Goal: Task Accomplishment & Management: Use online tool/utility

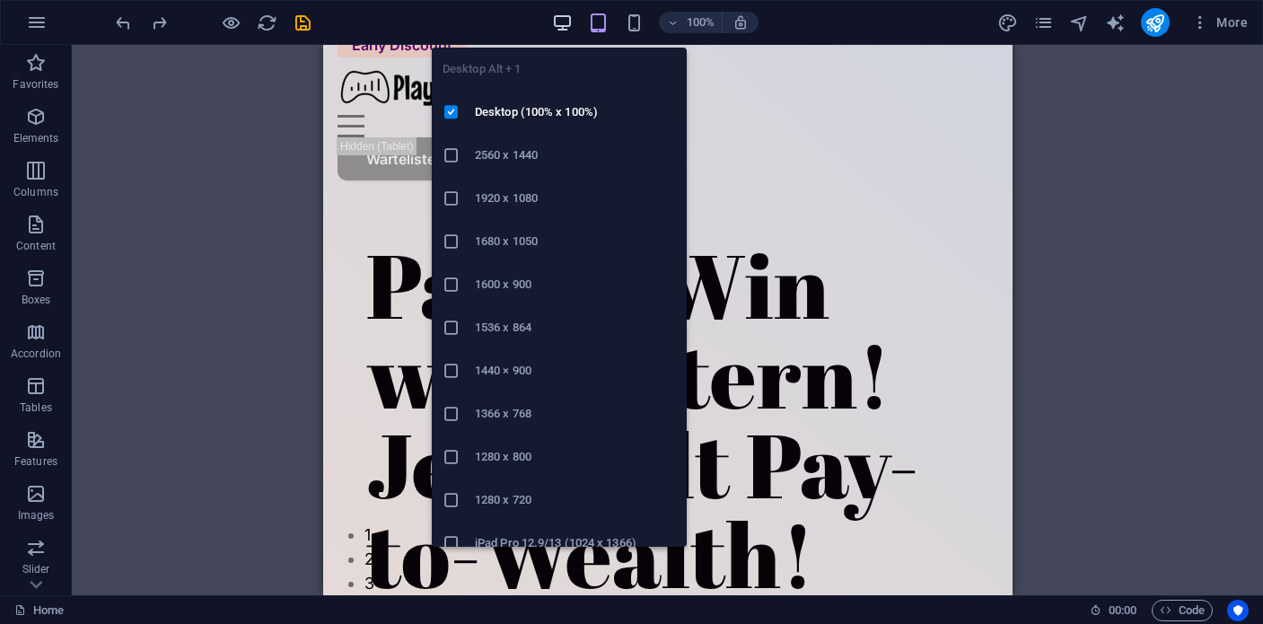
click at [567, 19] on icon "button" at bounding box center [562, 23] width 21 height 21
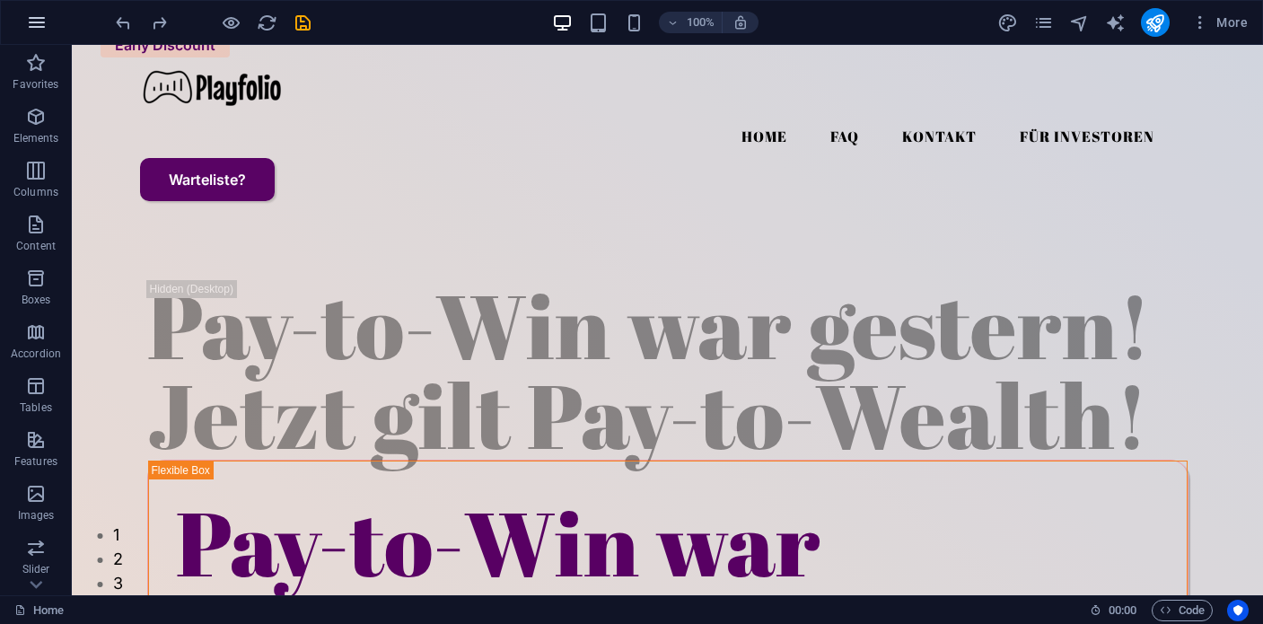
click at [46, 24] on icon "button" at bounding box center [37, 23] width 22 height 22
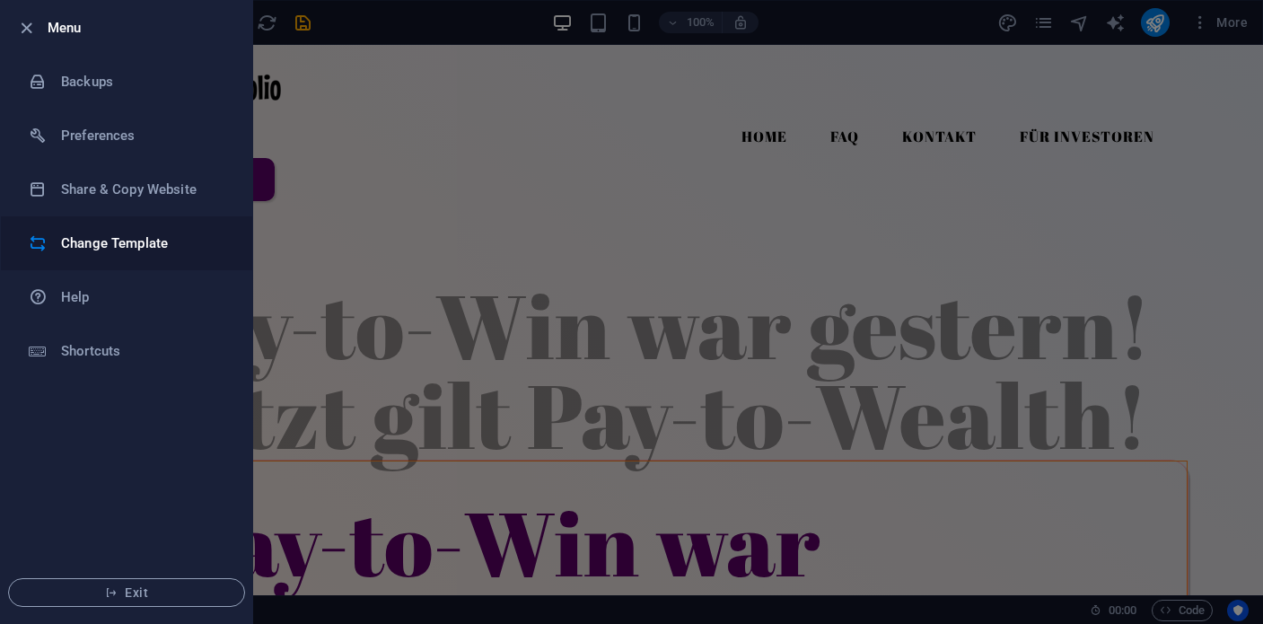
click at [89, 233] on h6 "Change Template" at bounding box center [144, 244] width 166 height 22
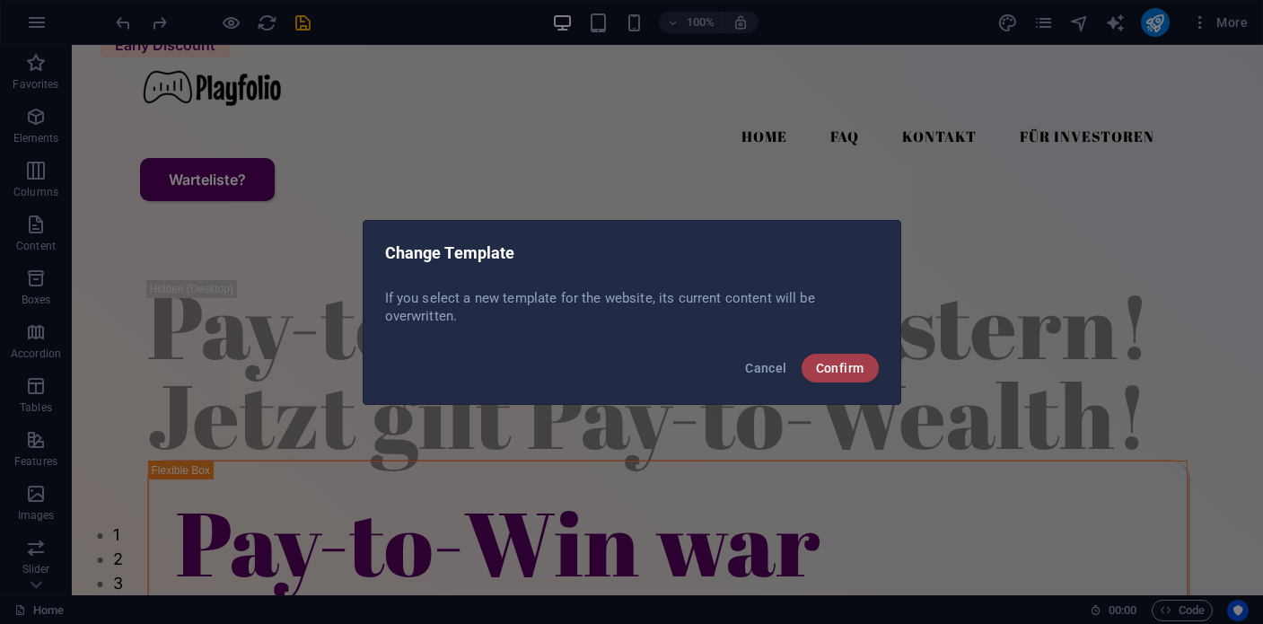
click at [841, 372] on span "Confirm" at bounding box center [840, 368] width 48 height 14
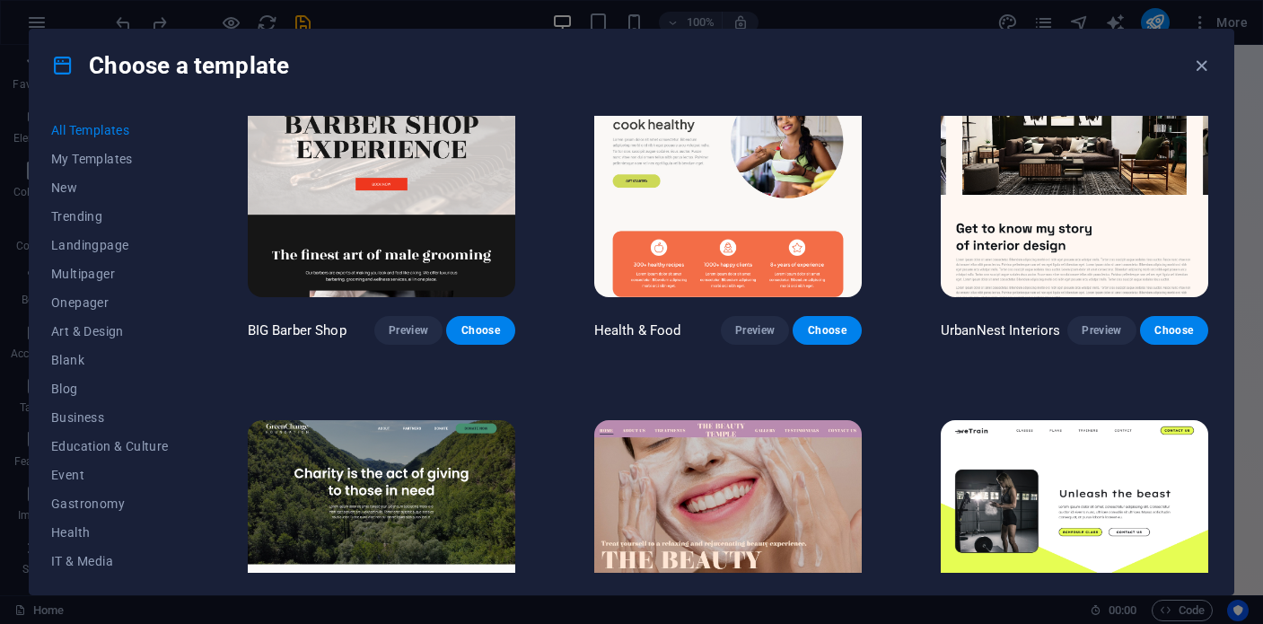
scroll to position [1998, 0]
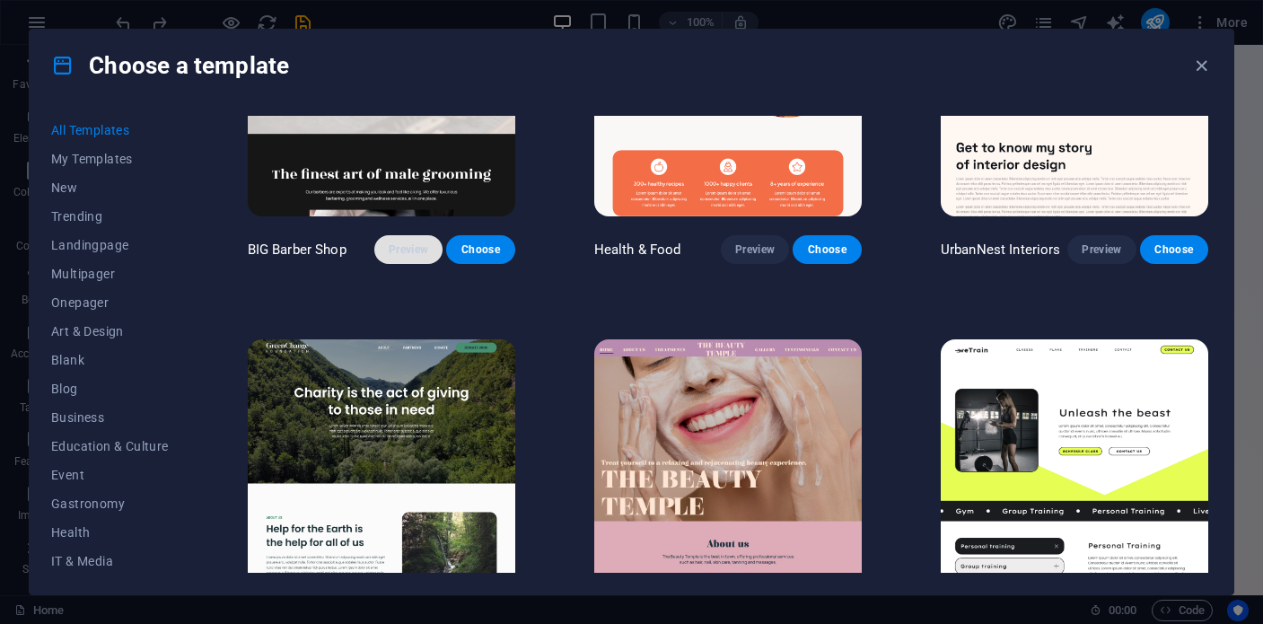
click at [412, 242] on span "Preview" at bounding box center [409, 249] width 40 height 14
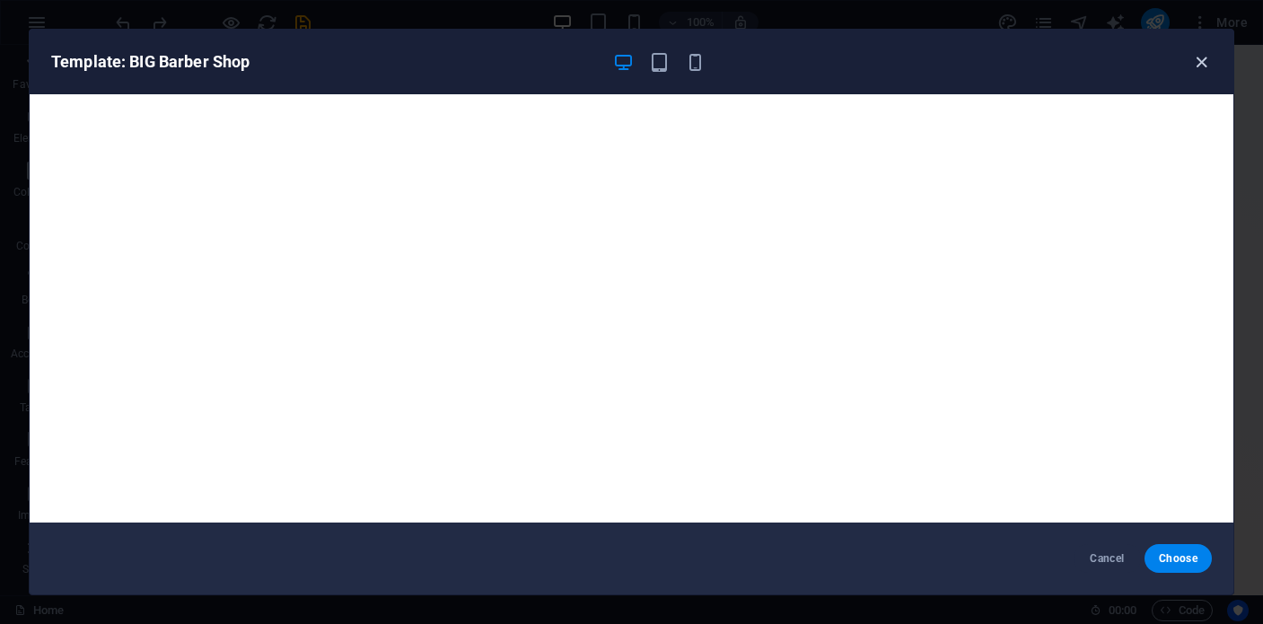
click at [1206, 70] on icon "button" at bounding box center [1201, 62] width 21 height 21
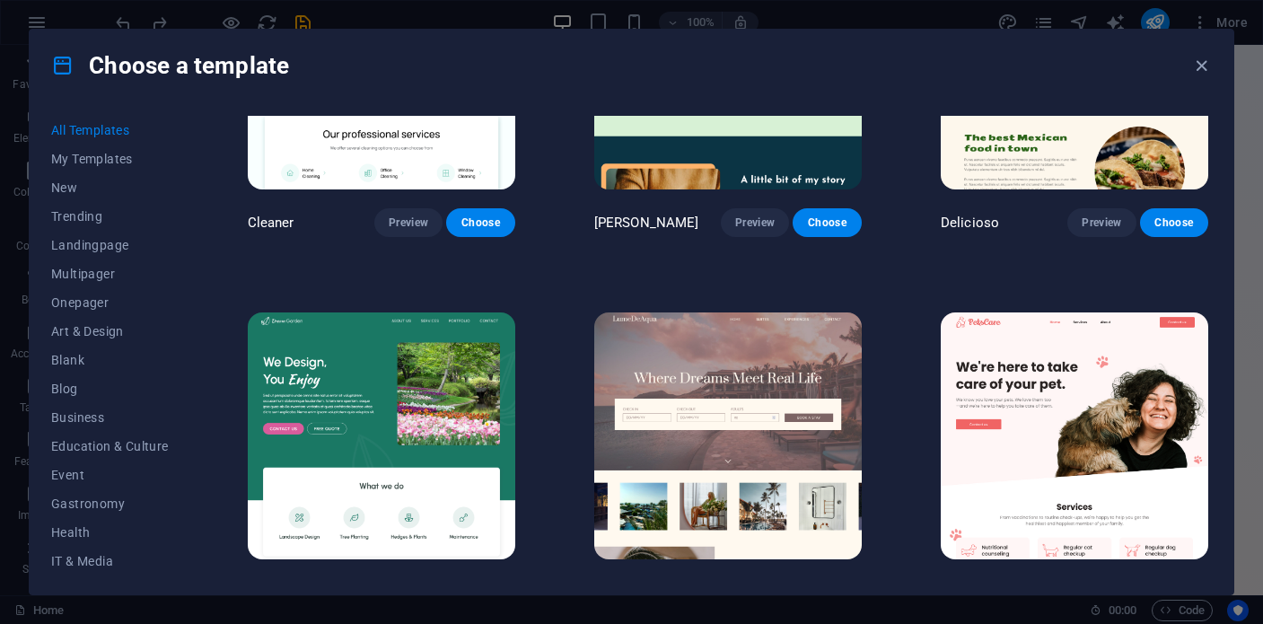
scroll to position [2765, 0]
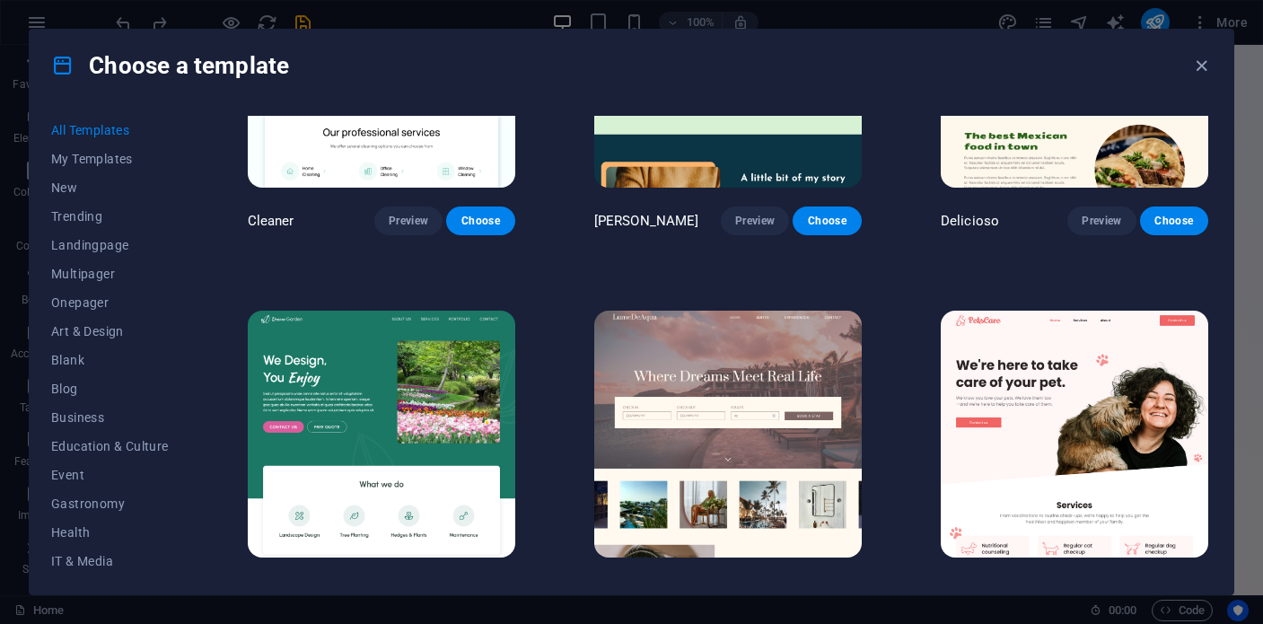
drag, startPoint x: 1117, startPoint y: 572, endPoint x: 1105, endPoint y: 565, distance: 13.7
click at [1117, 573] on div "All Templates My Templates New Trending Landingpage Multipager Onepager Art & D…" at bounding box center [632, 347] width 1204 height 493
click at [1097, 584] on span "Preview" at bounding box center [1102, 591] width 40 height 14
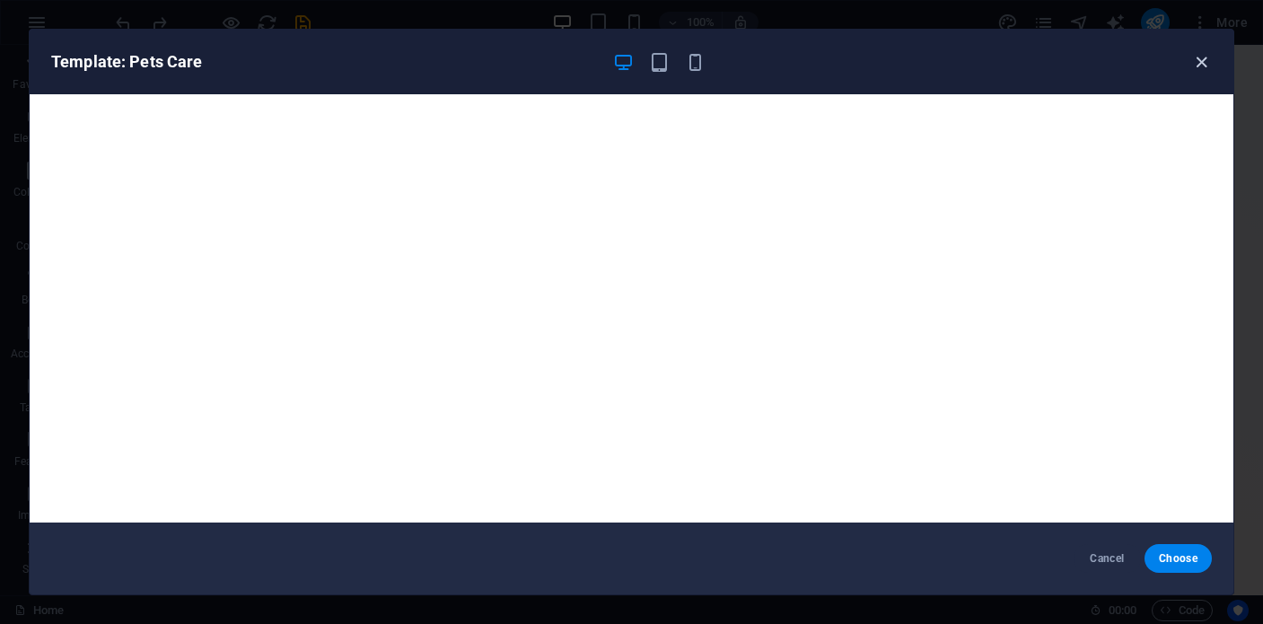
click at [1205, 69] on icon "button" at bounding box center [1201, 62] width 21 height 21
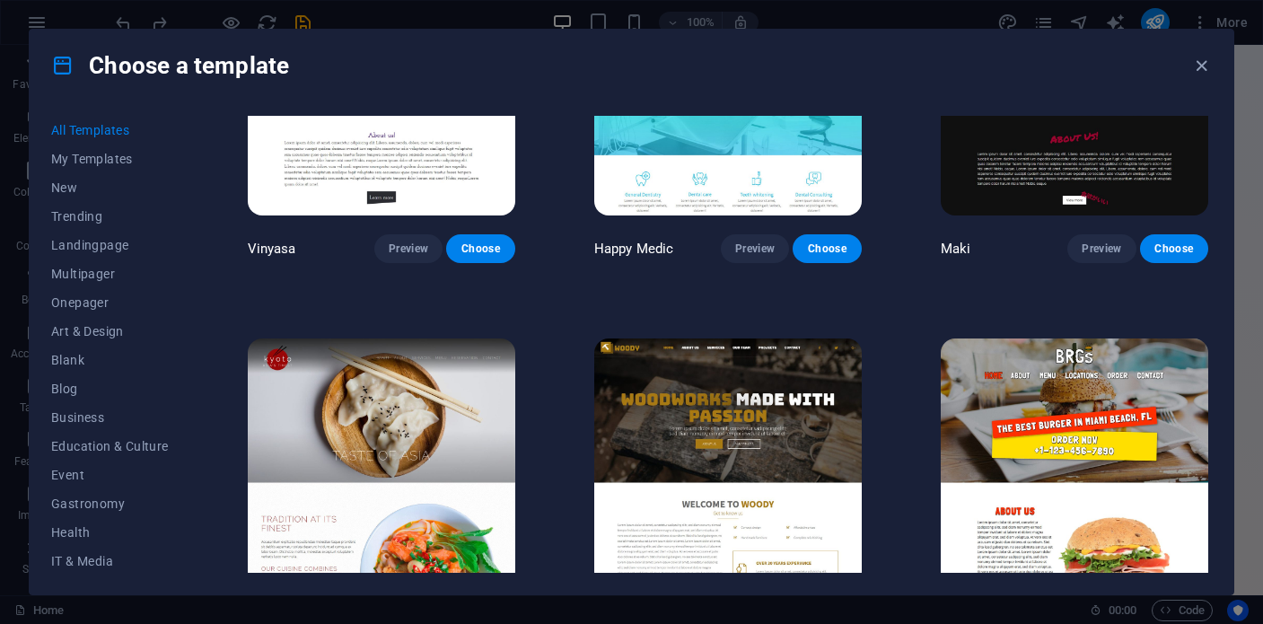
scroll to position [8419, 0]
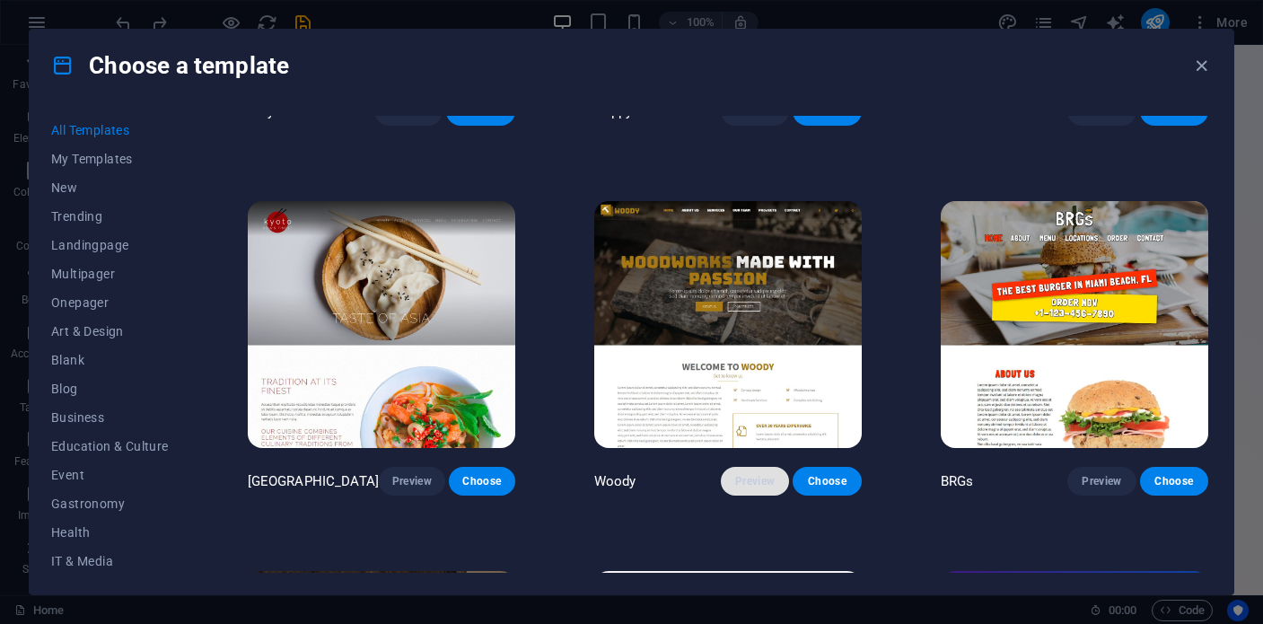
click at [753, 474] on span "Preview" at bounding box center [755, 481] width 40 height 14
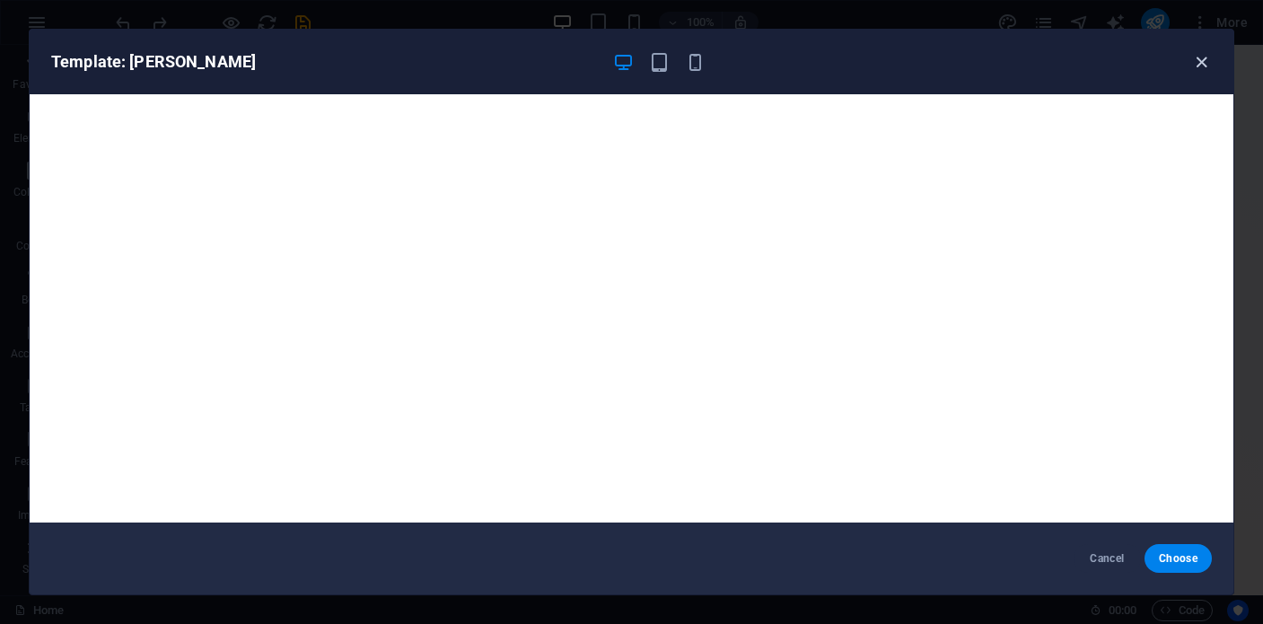
click at [1198, 57] on icon "button" at bounding box center [1201, 62] width 21 height 21
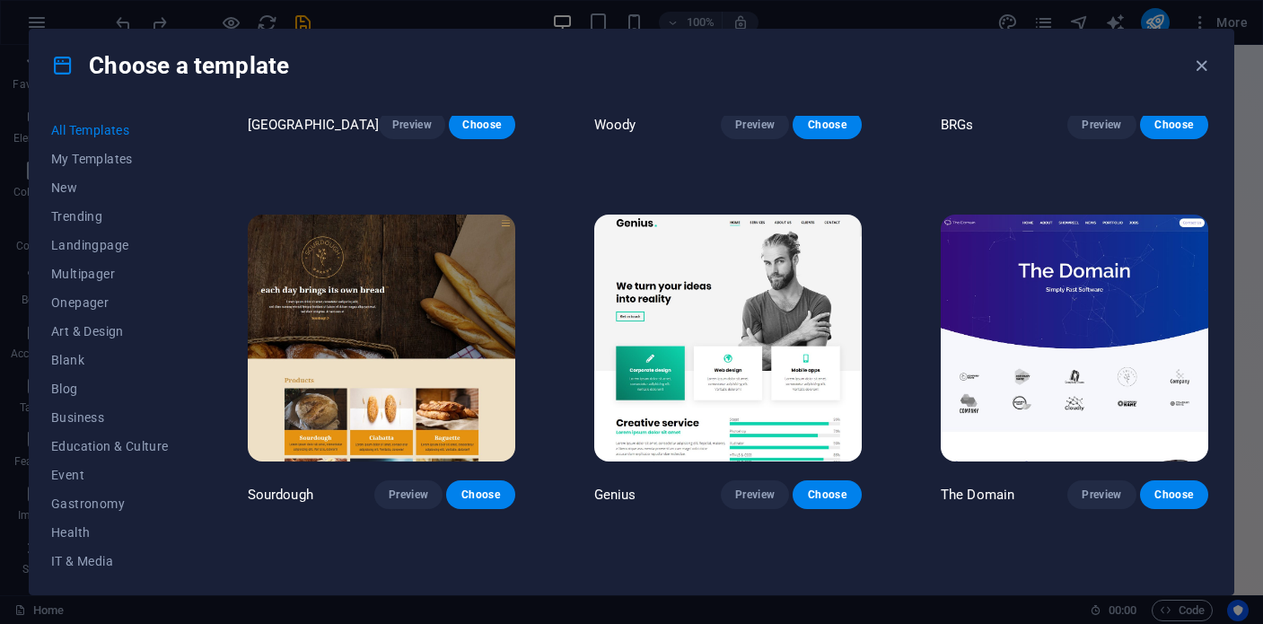
scroll to position [8776, 0]
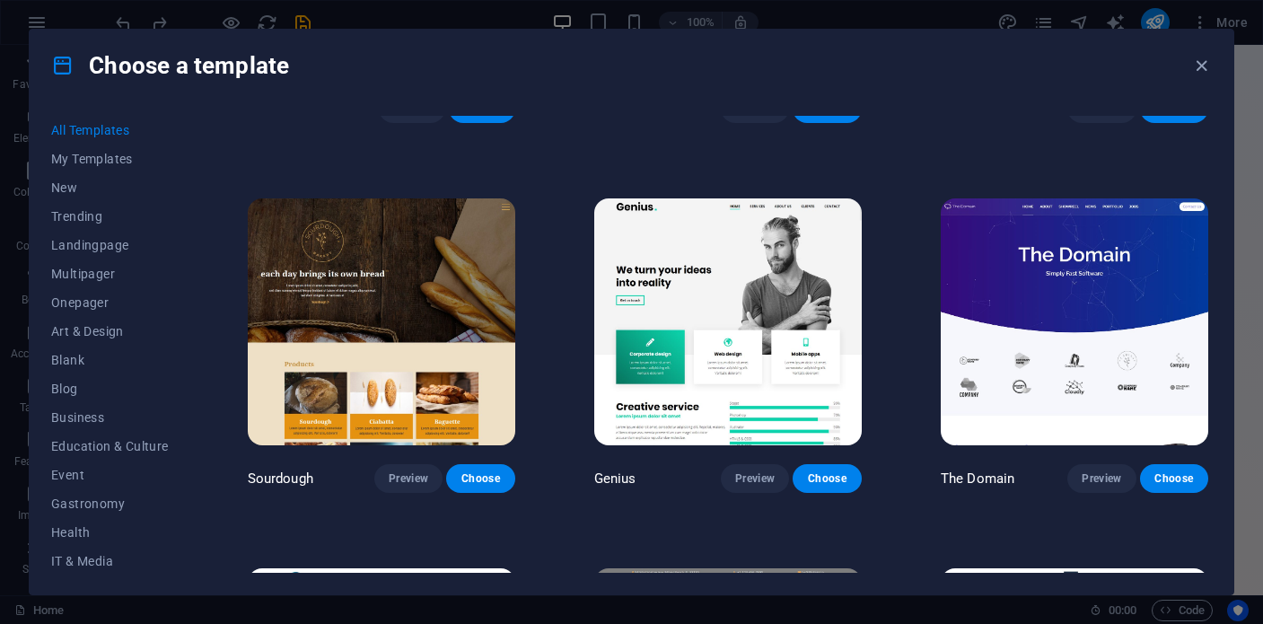
click at [750, 464] on button "Preview" at bounding box center [755, 478] width 68 height 29
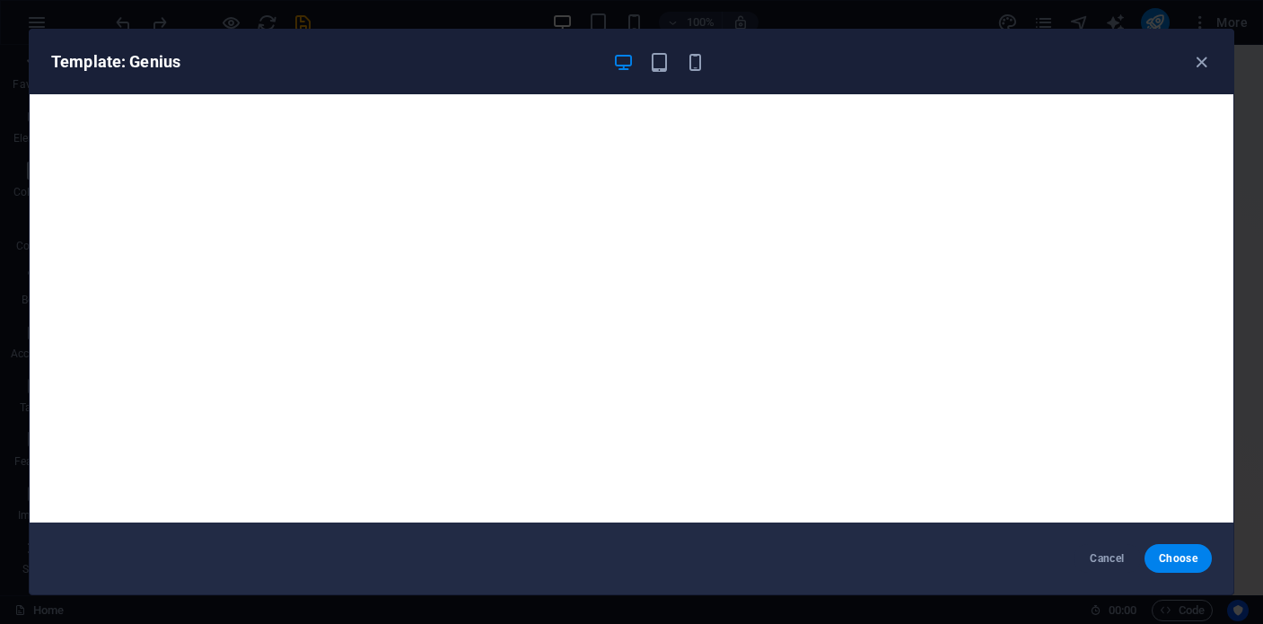
scroll to position [8792, 0]
click at [1098, 552] on span "Cancel" at bounding box center [1107, 558] width 39 height 14
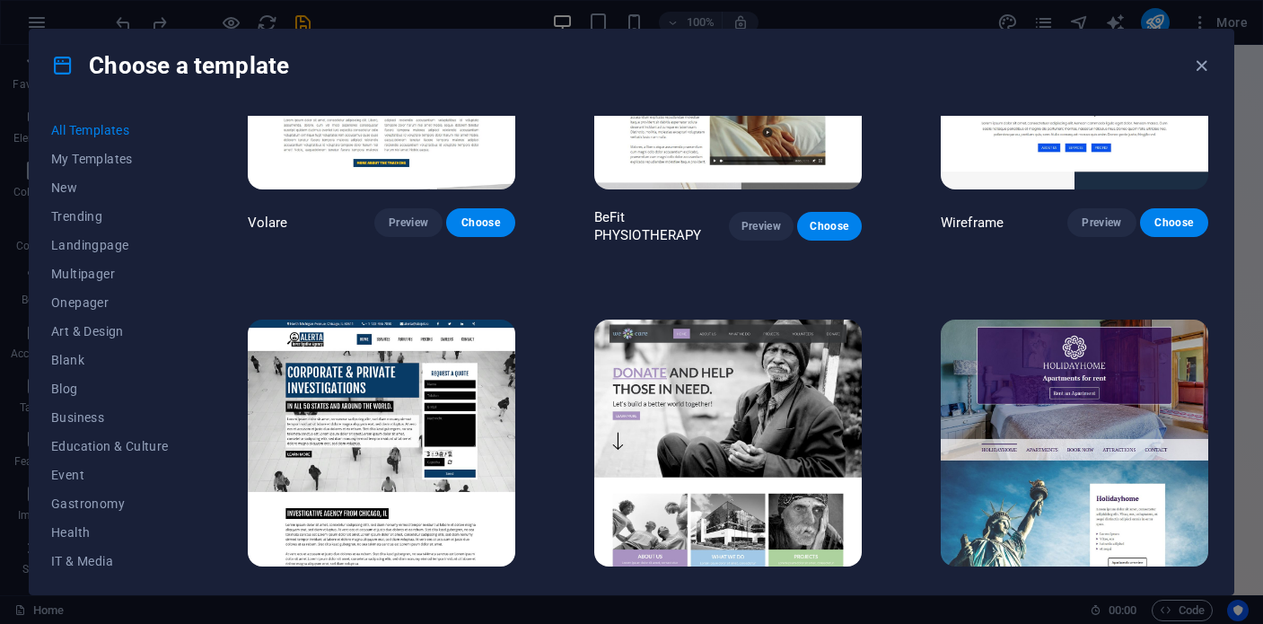
scroll to position [9417, 0]
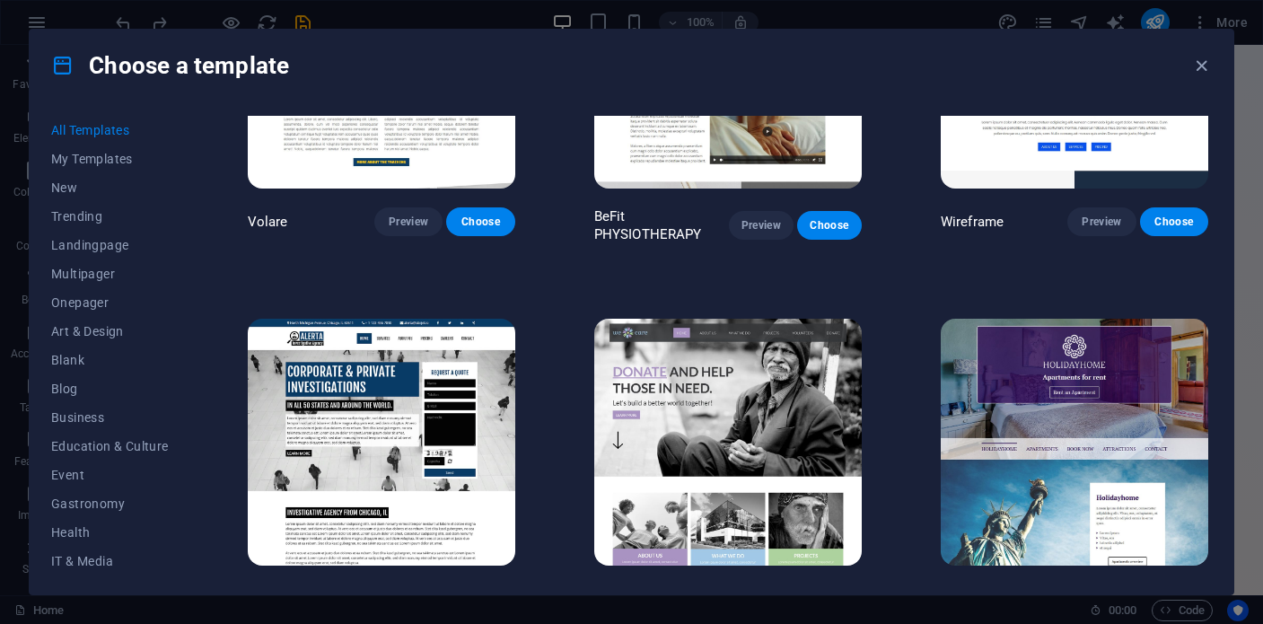
click at [409, 592] on span "Preview" at bounding box center [409, 599] width 40 height 14
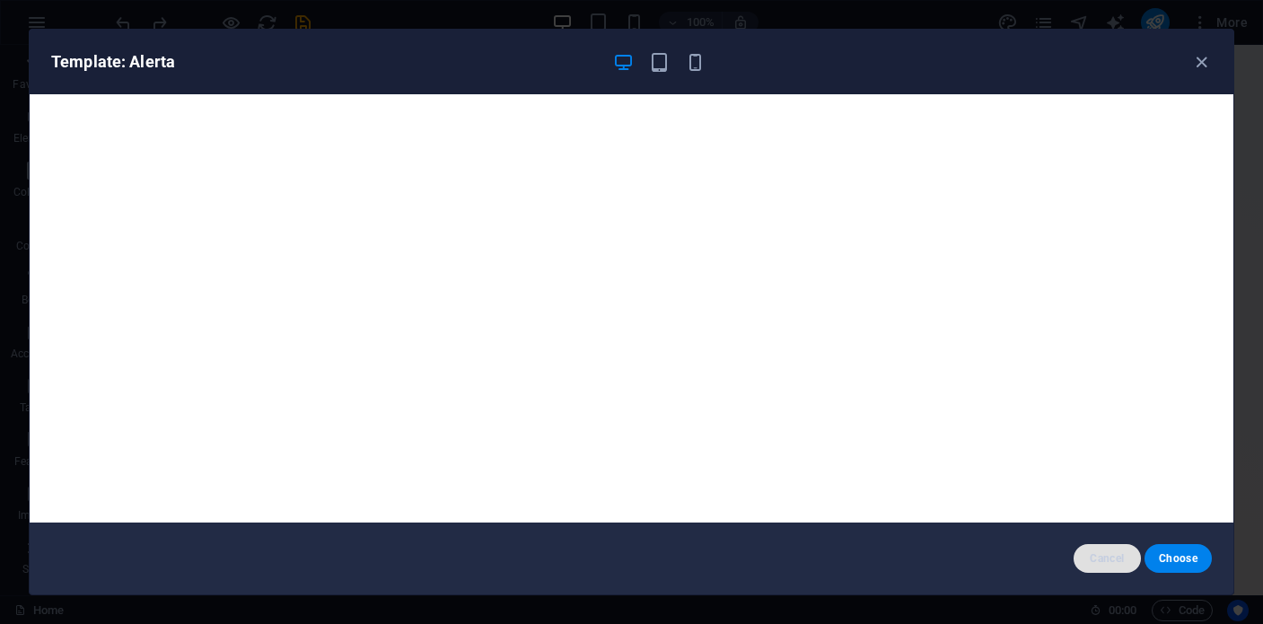
click at [1110, 559] on span "Cancel" at bounding box center [1107, 558] width 39 height 14
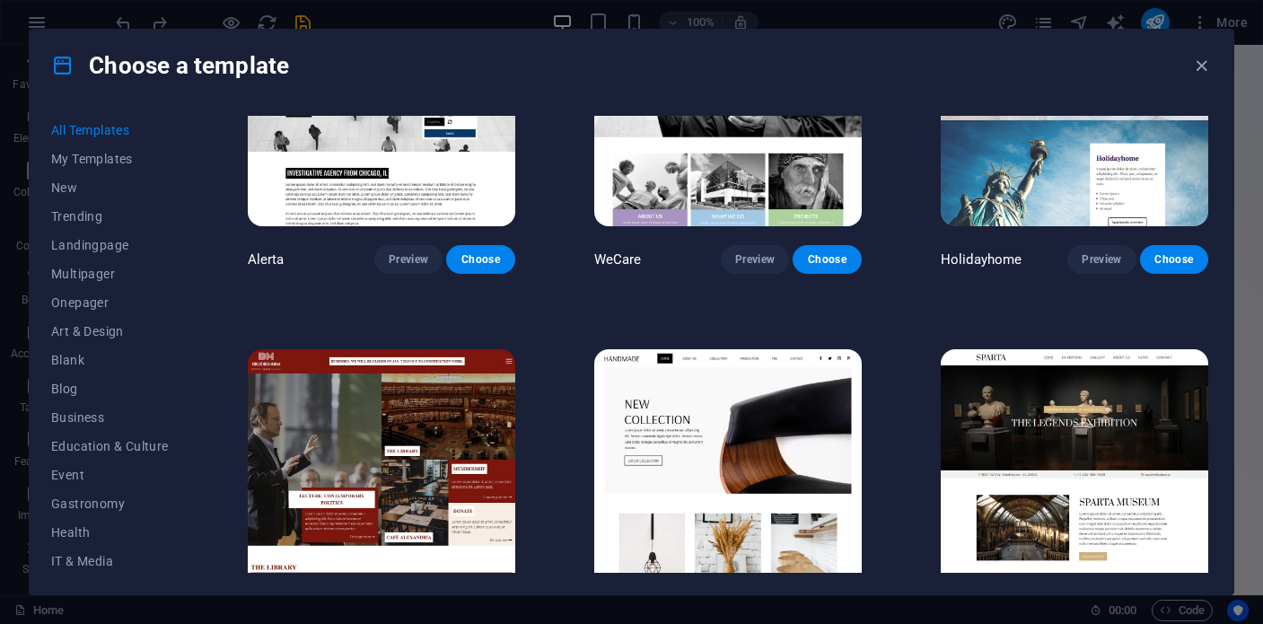
scroll to position [9775, 0]
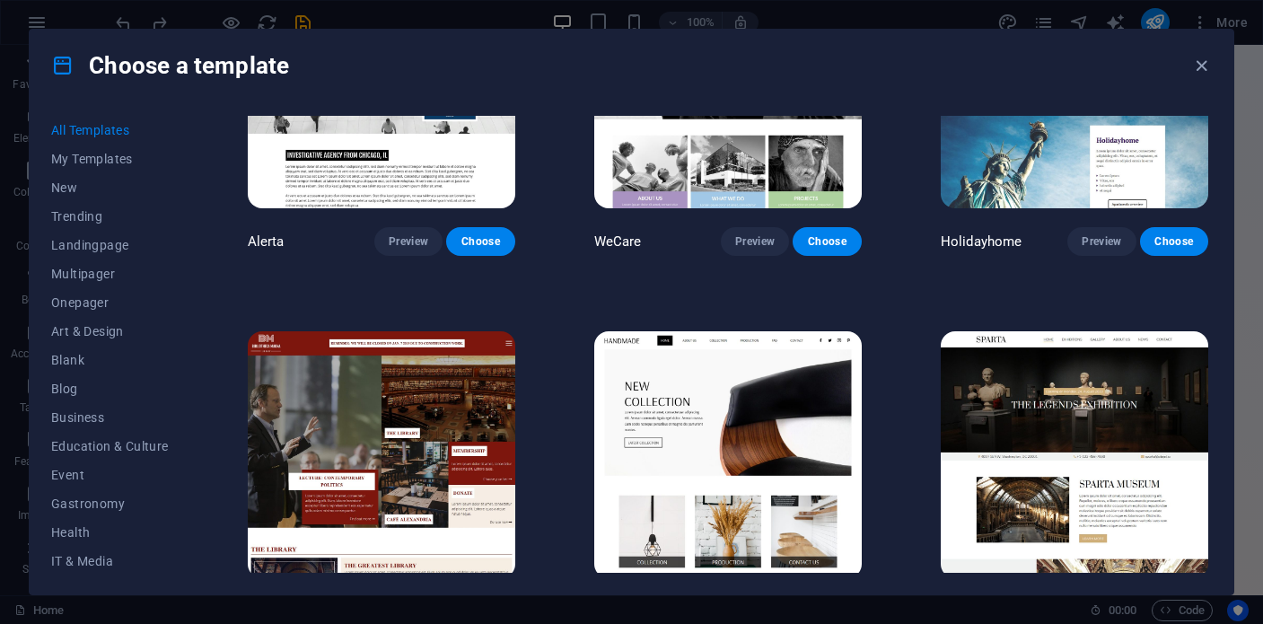
click at [768, 604] on span "Preview" at bounding box center [755, 611] width 40 height 14
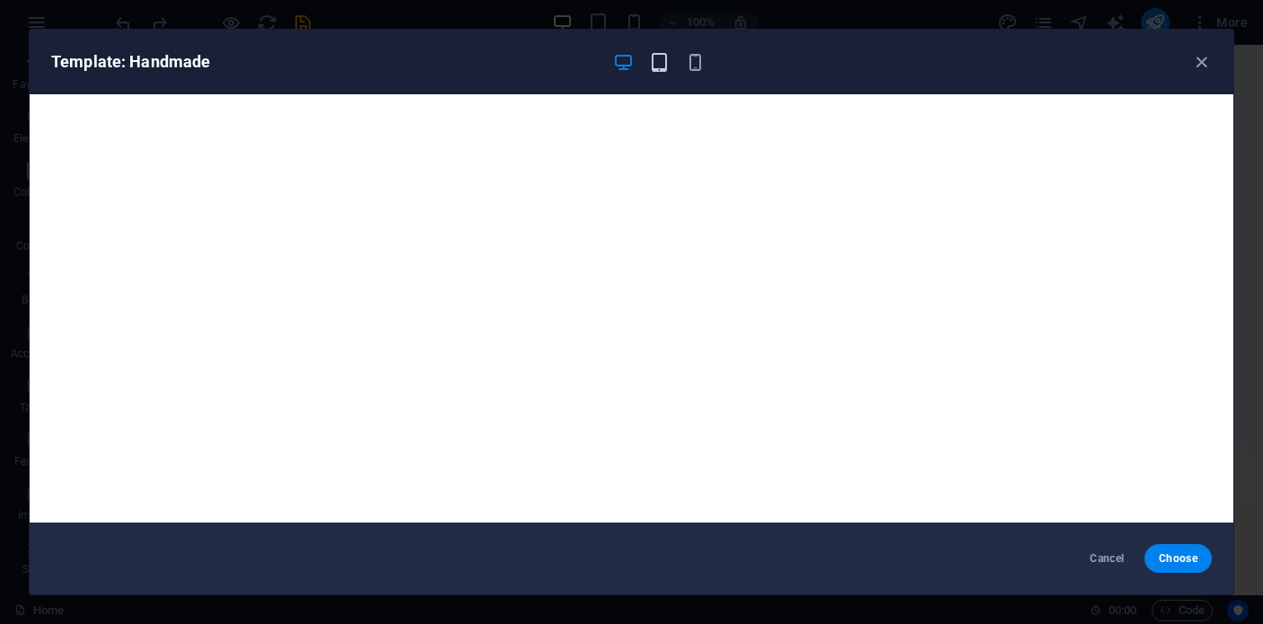
click at [655, 64] on icon "button" at bounding box center [659, 62] width 21 height 21
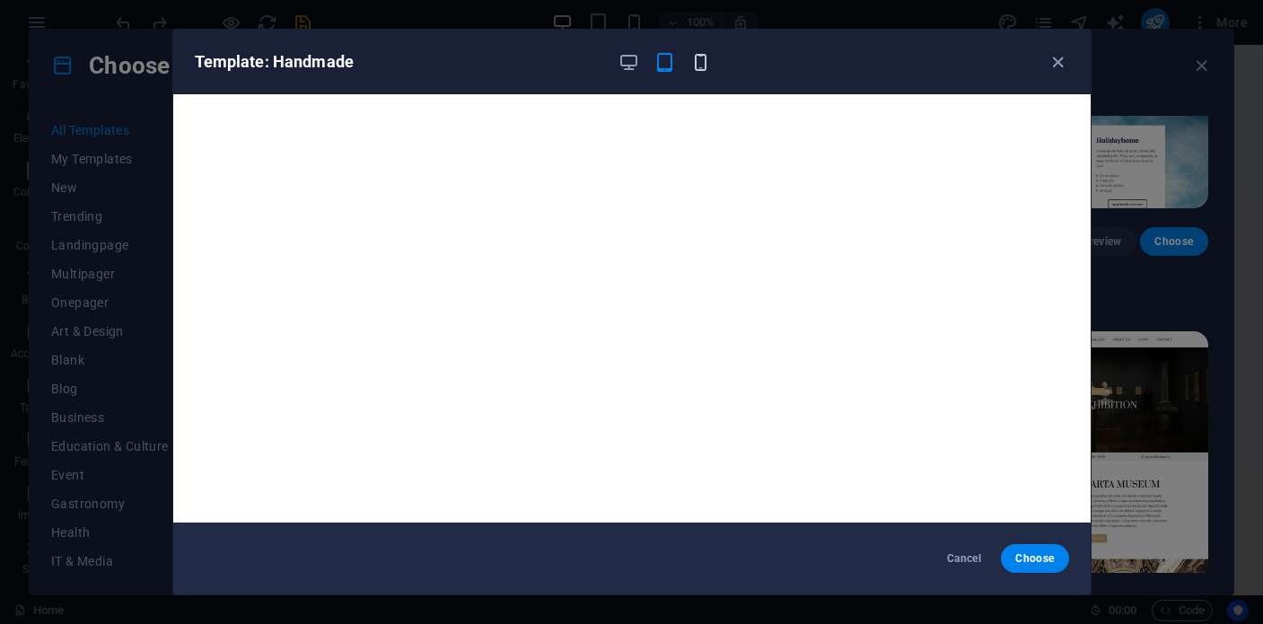
click at [702, 58] on icon "button" at bounding box center [700, 62] width 21 height 21
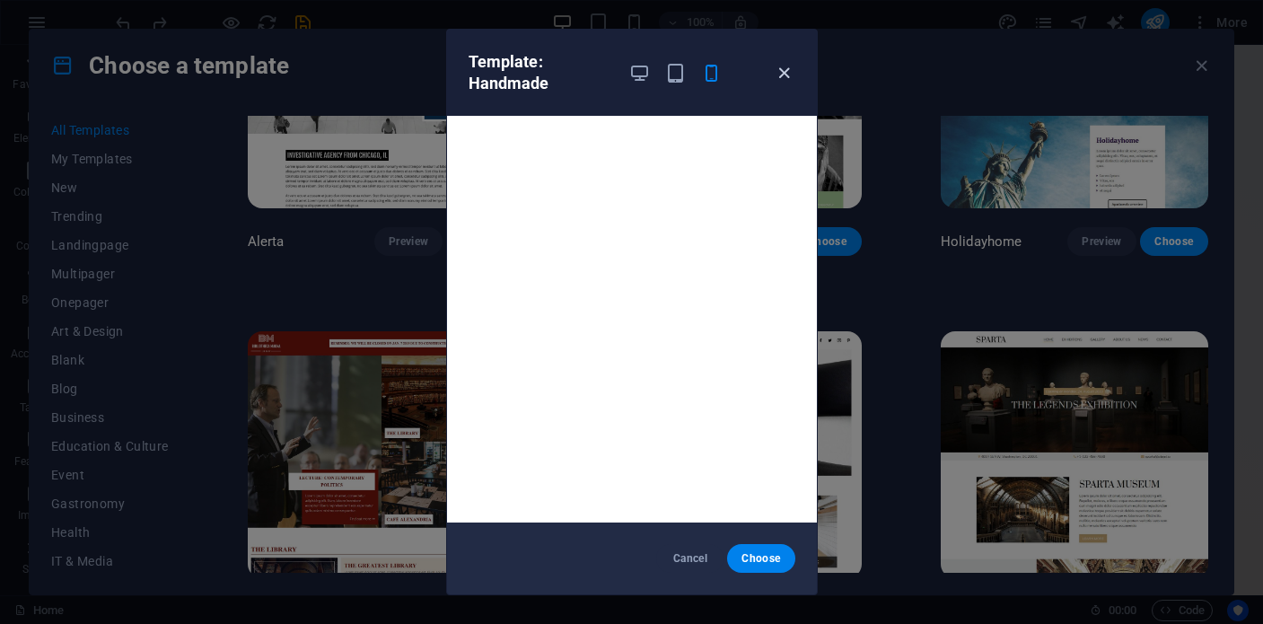
click at [784, 78] on icon "button" at bounding box center [784, 73] width 21 height 21
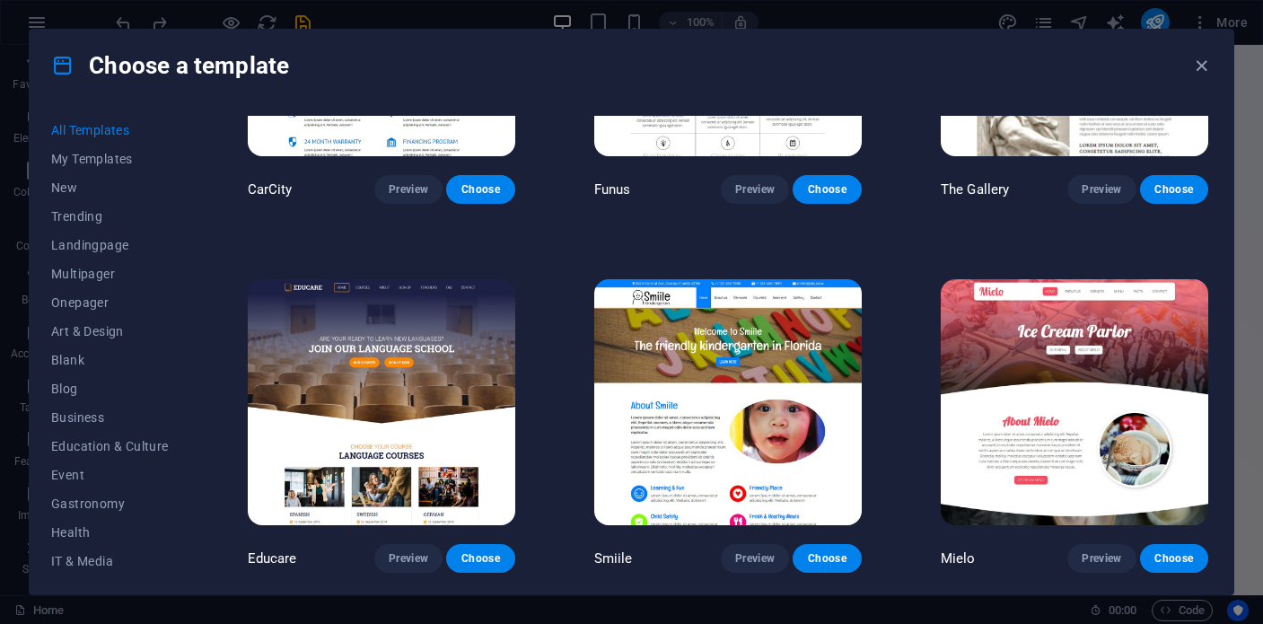
scroll to position [11287, 0]
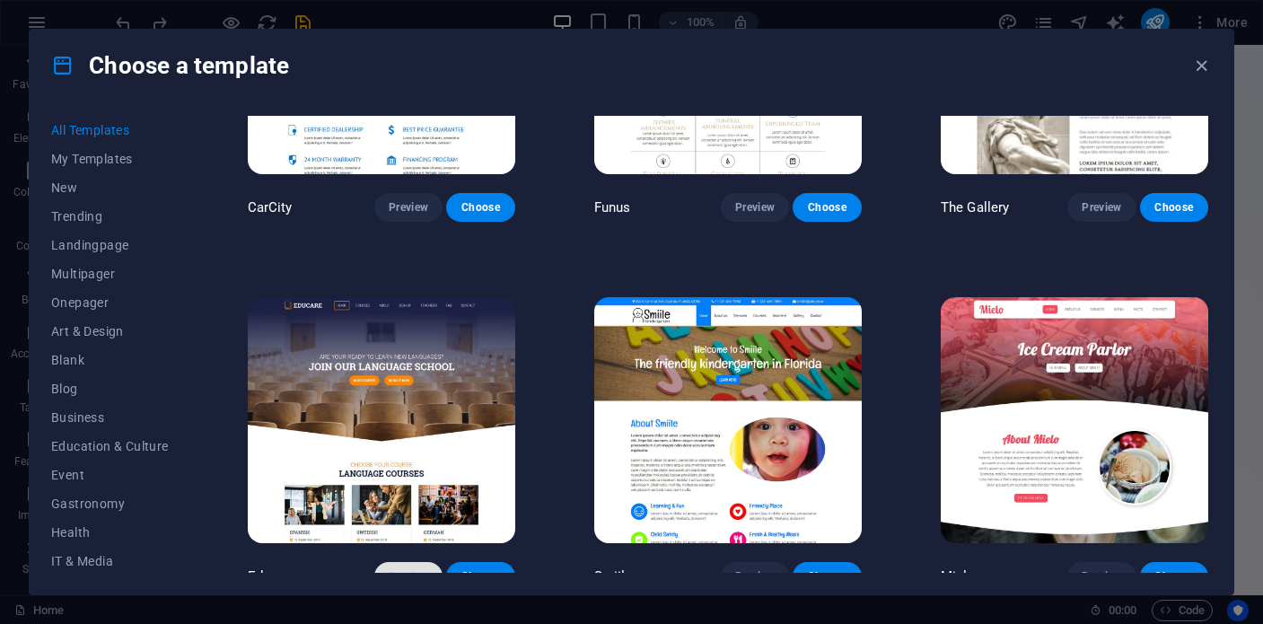
click at [409, 569] on span "Preview" at bounding box center [409, 576] width 40 height 14
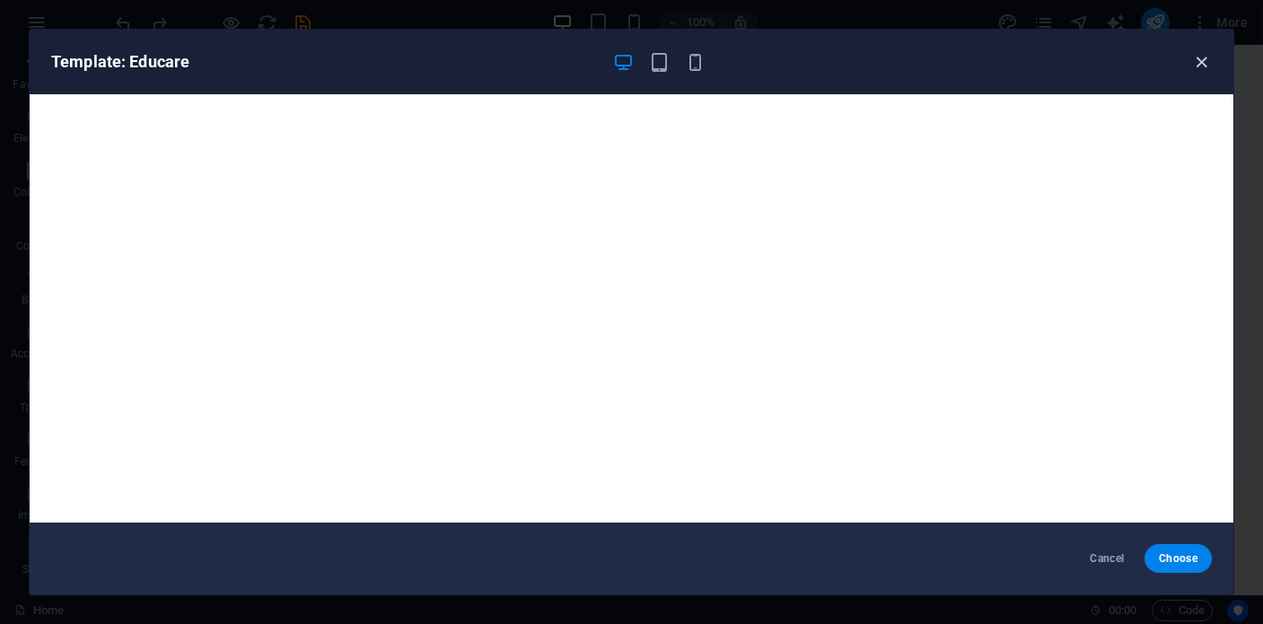
drag, startPoint x: 1204, startPoint y: 62, endPoint x: 1196, endPoint y: 69, distance: 10.8
click at [1203, 62] on icon "button" at bounding box center [1201, 62] width 21 height 21
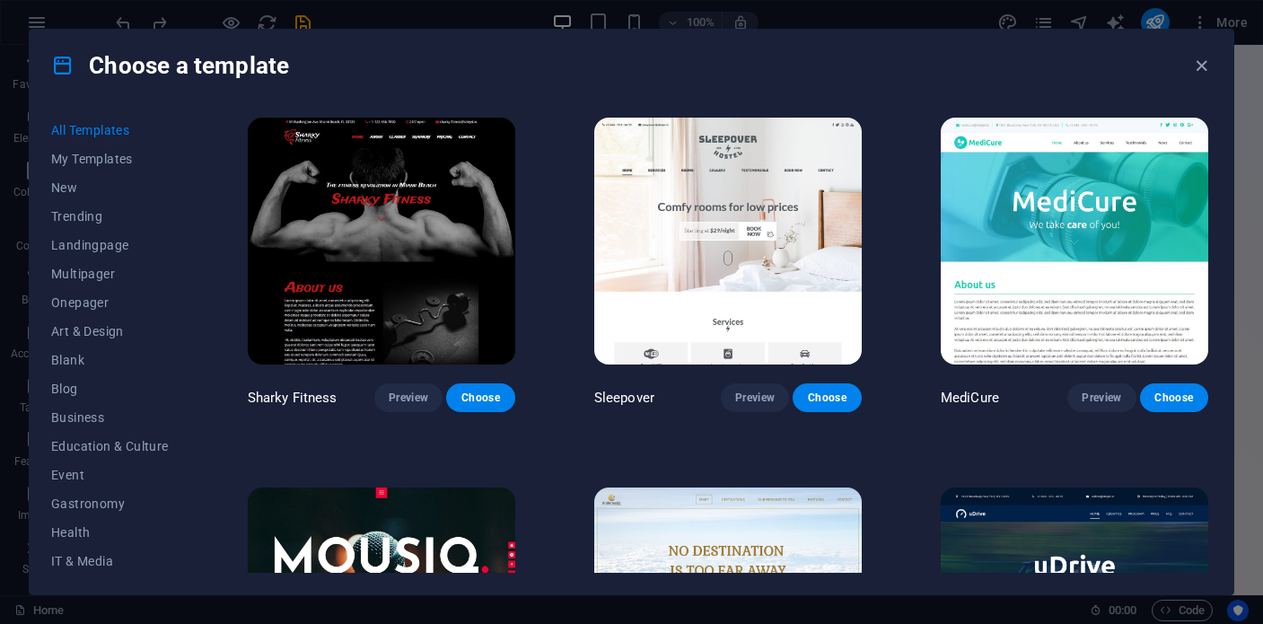
scroll to position [12010, 0]
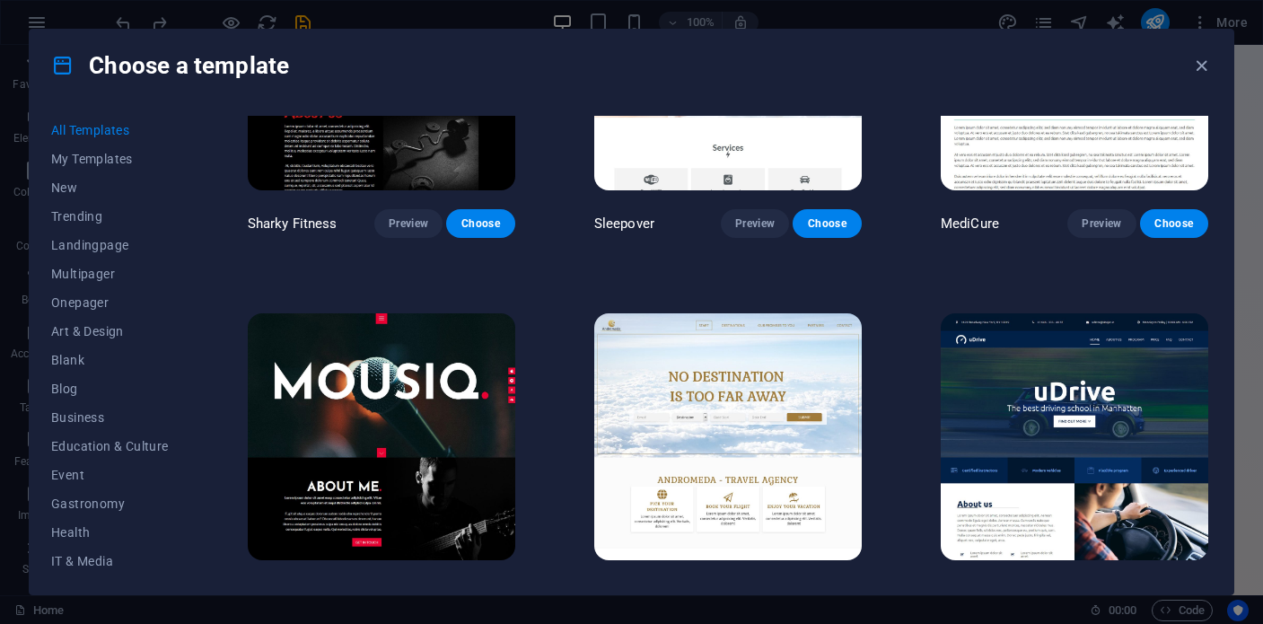
click at [402, 586] on span "Preview" at bounding box center [409, 593] width 40 height 14
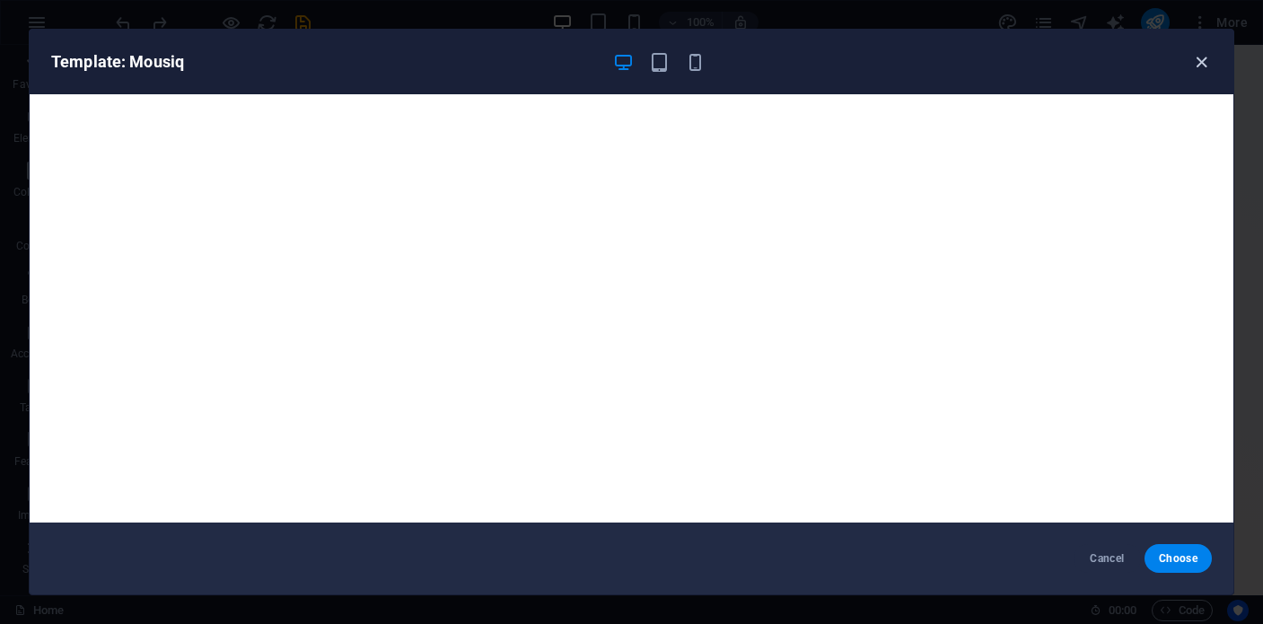
click at [1199, 64] on icon "button" at bounding box center [1201, 62] width 21 height 21
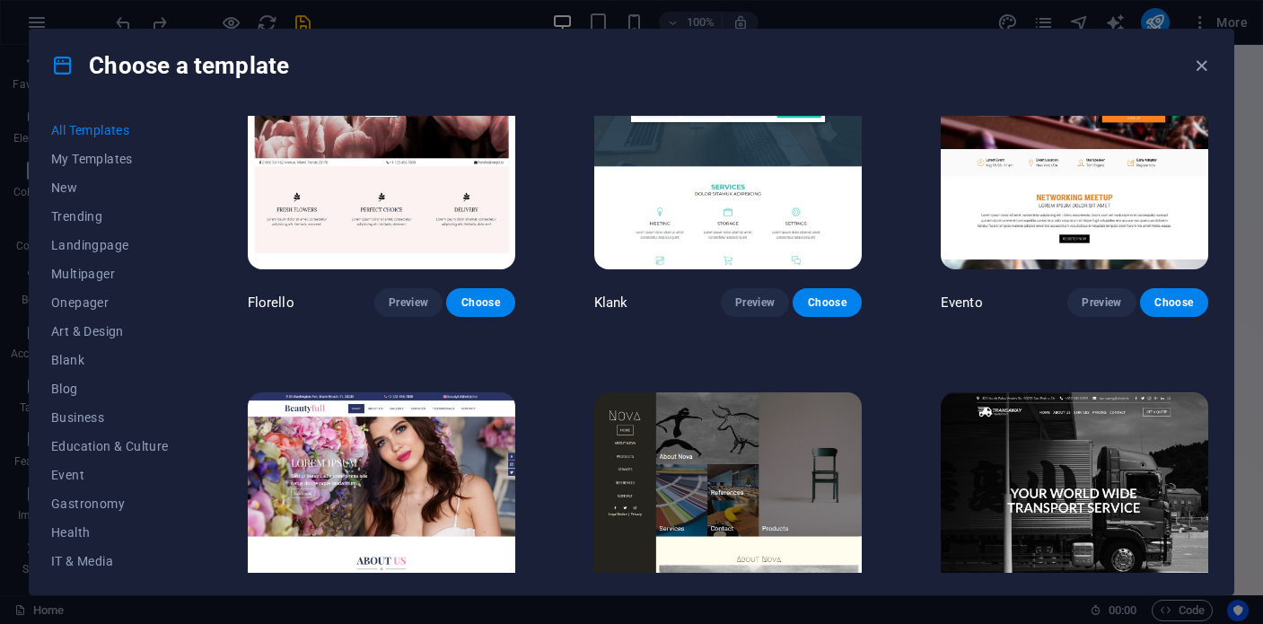
scroll to position [14238, 0]
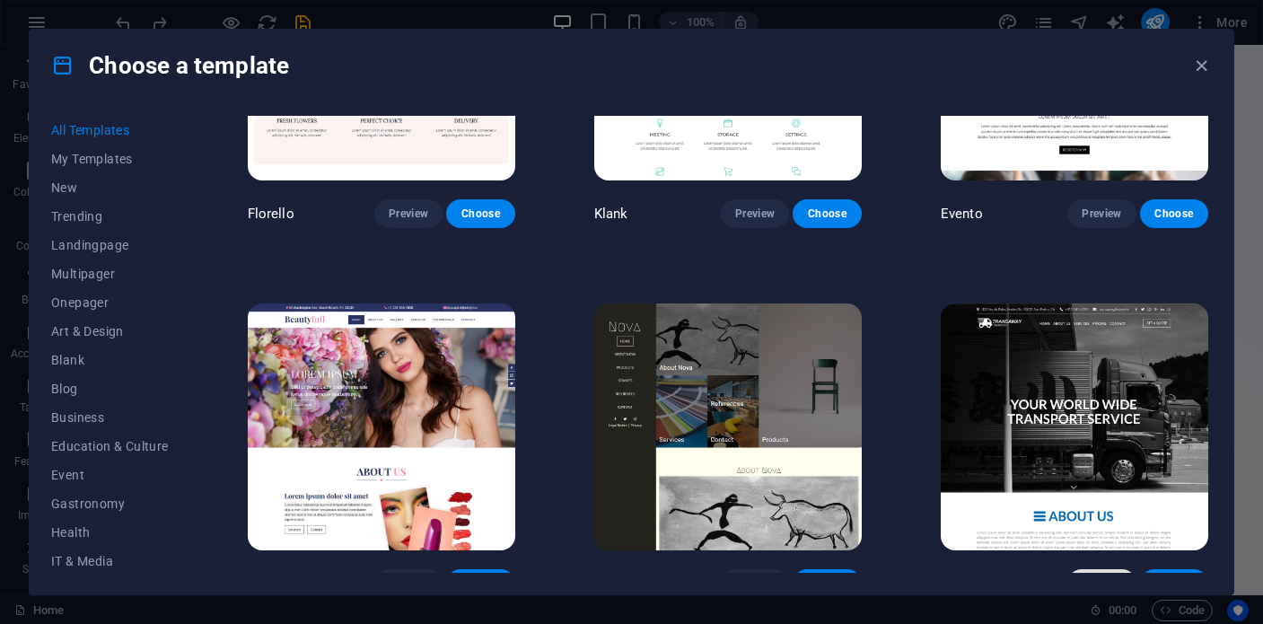
click at [1105, 576] on span "Preview" at bounding box center [1102, 583] width 40 height 14
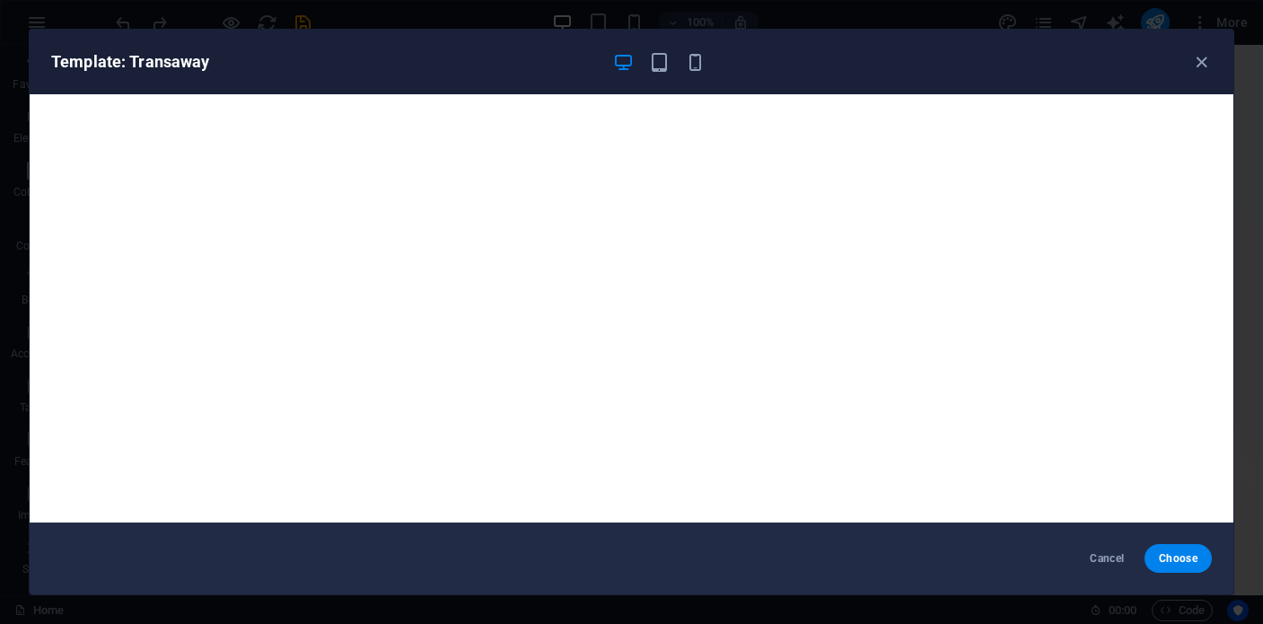
scroll to position [4, 0]
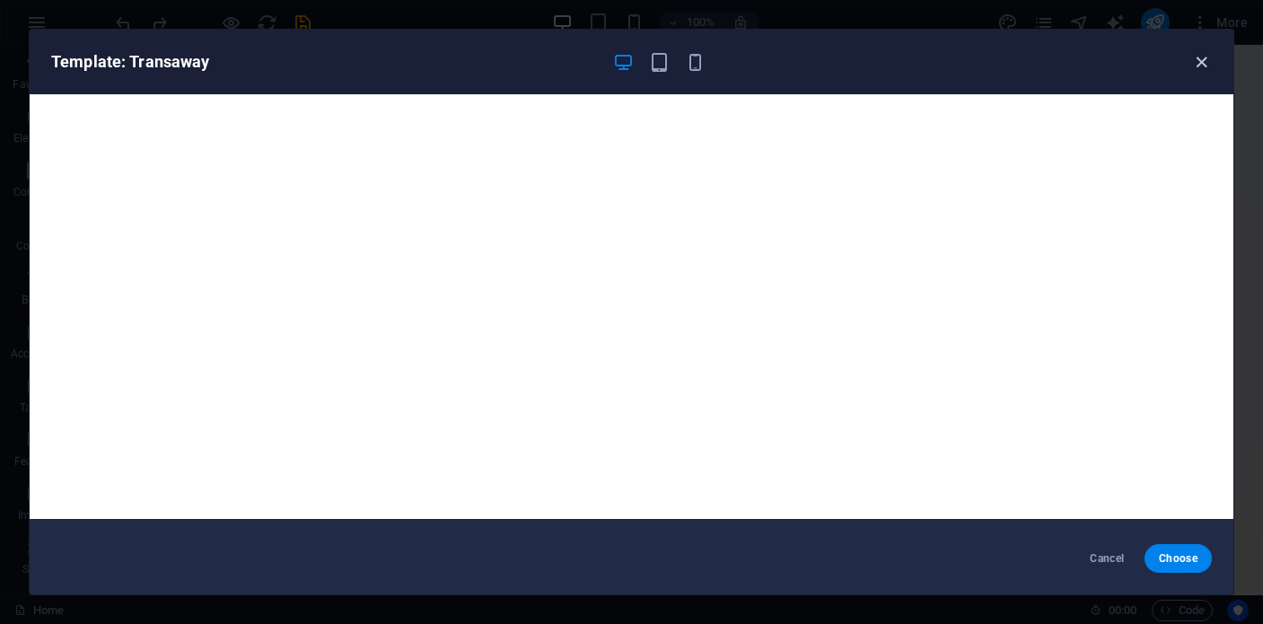
click at [1206, 64] on icon "button" at bounding box center [1201, 62] width 21 height 21
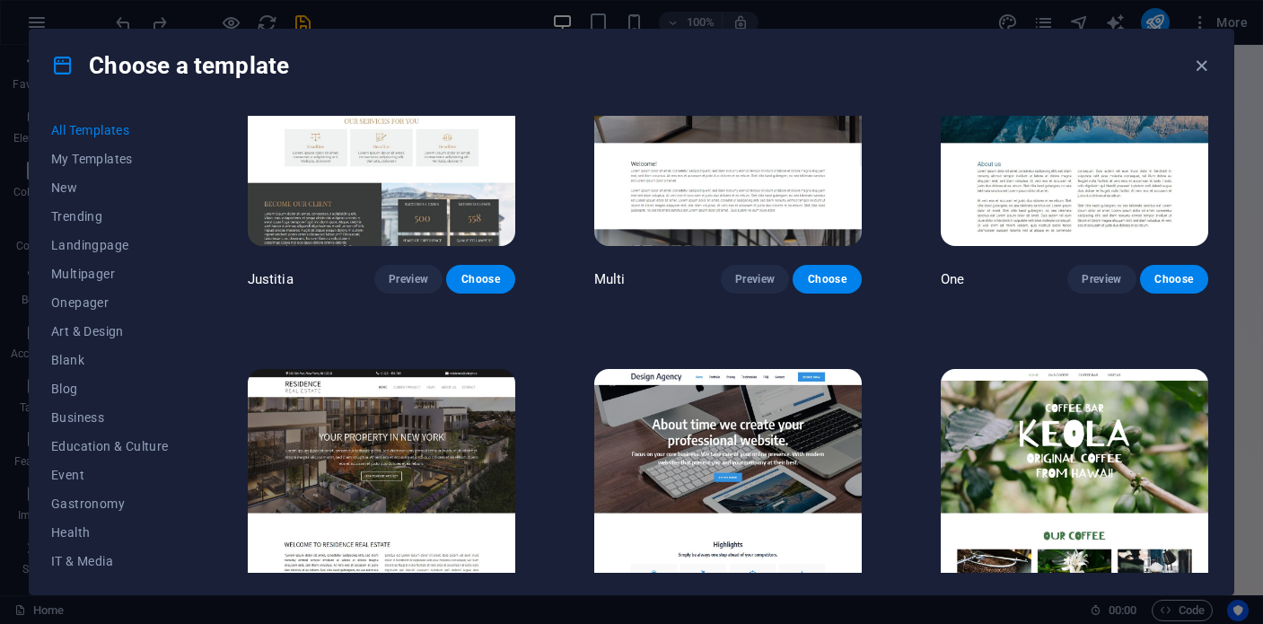
scroll to position [15288, 0]
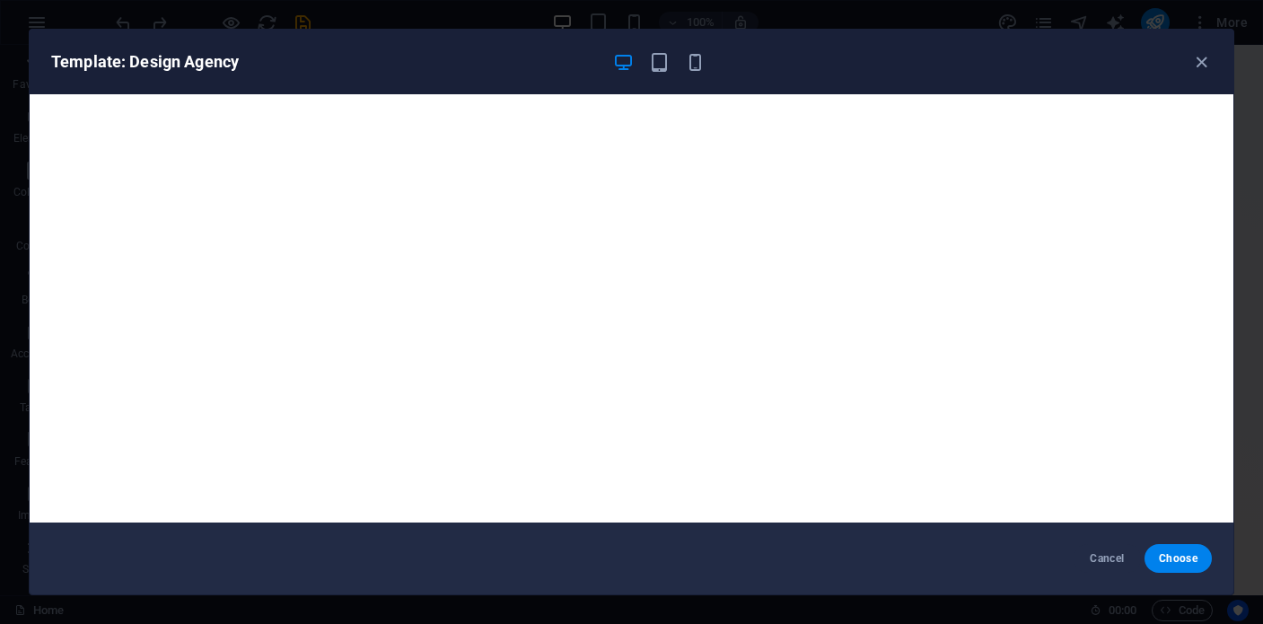
drag, startPoint x: 1206, startPoint y: 57, endPoint x: 1173, endPoint y: 138, distance: 87.4
click at [1207, 57] on icon "button" at bounding box center [1201, 62] width 21 height 21
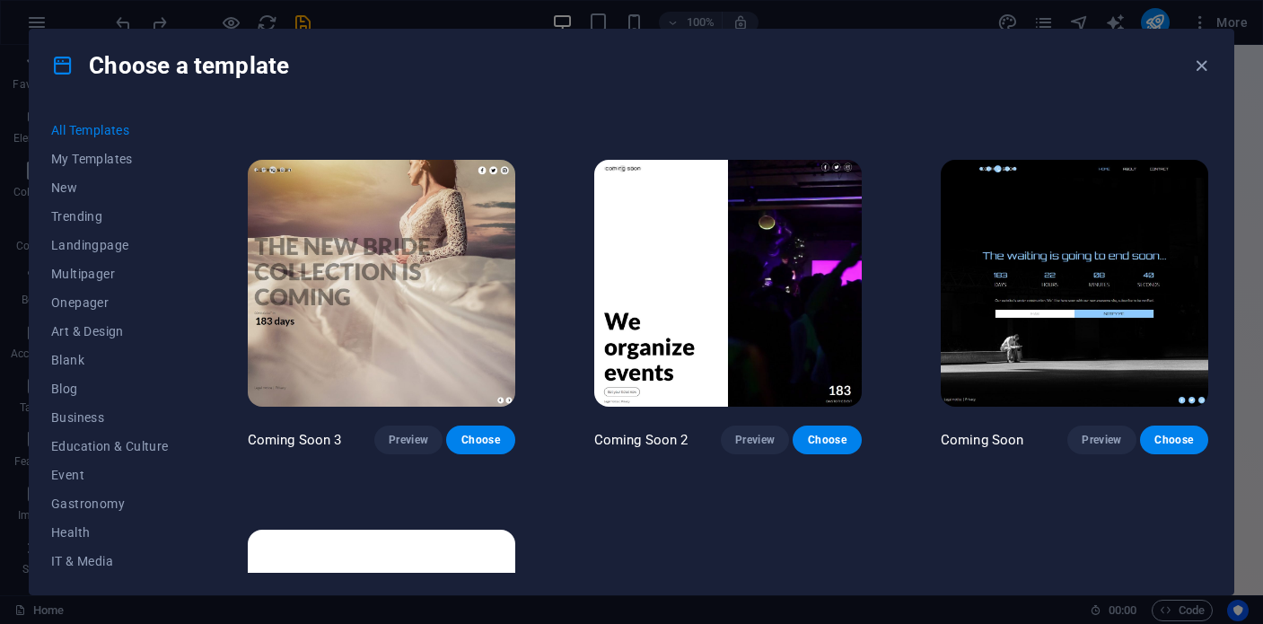
scroll to position [20039, 0]
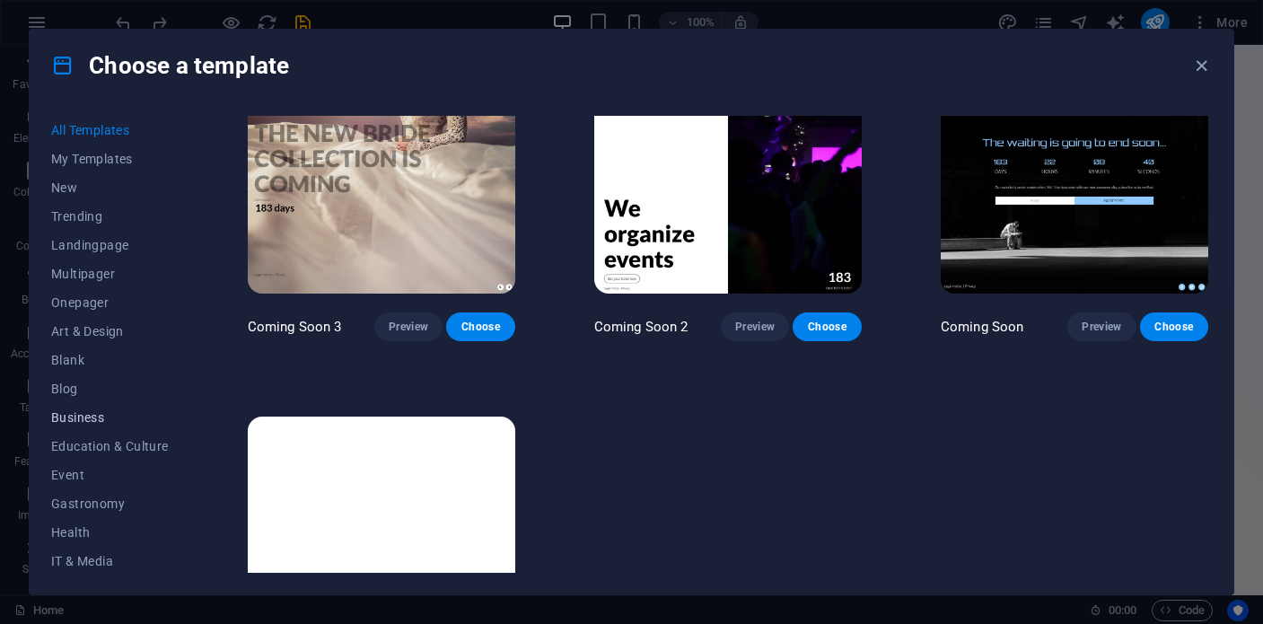
click at [66, 419] on span "Business" at bounding box center [110, 417] width 118 height 14
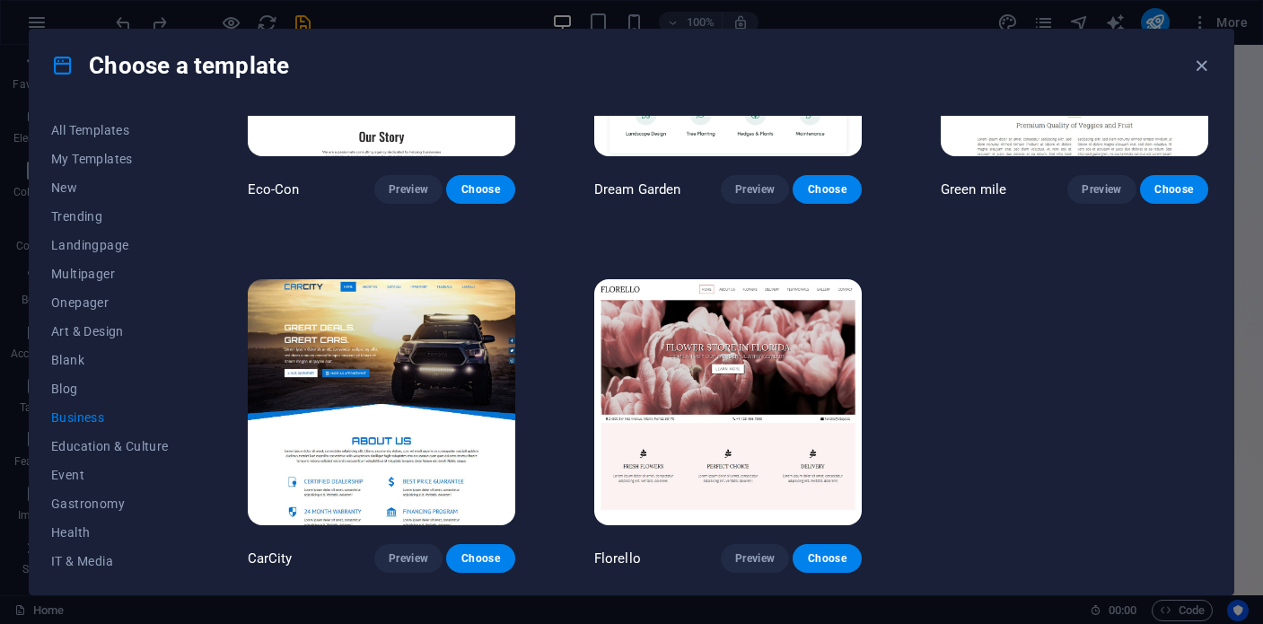
scroll to position [206, 0]
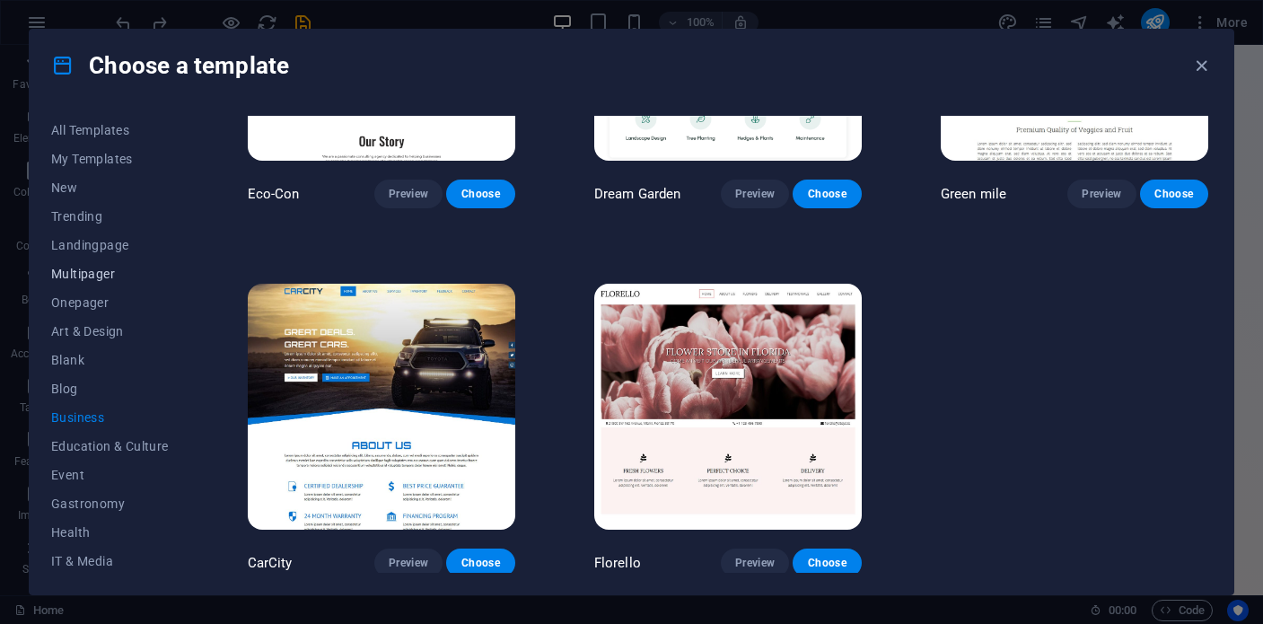
click at [83, 281] on button "Multipager" at bounding box center [110, 273] width 118 height 29
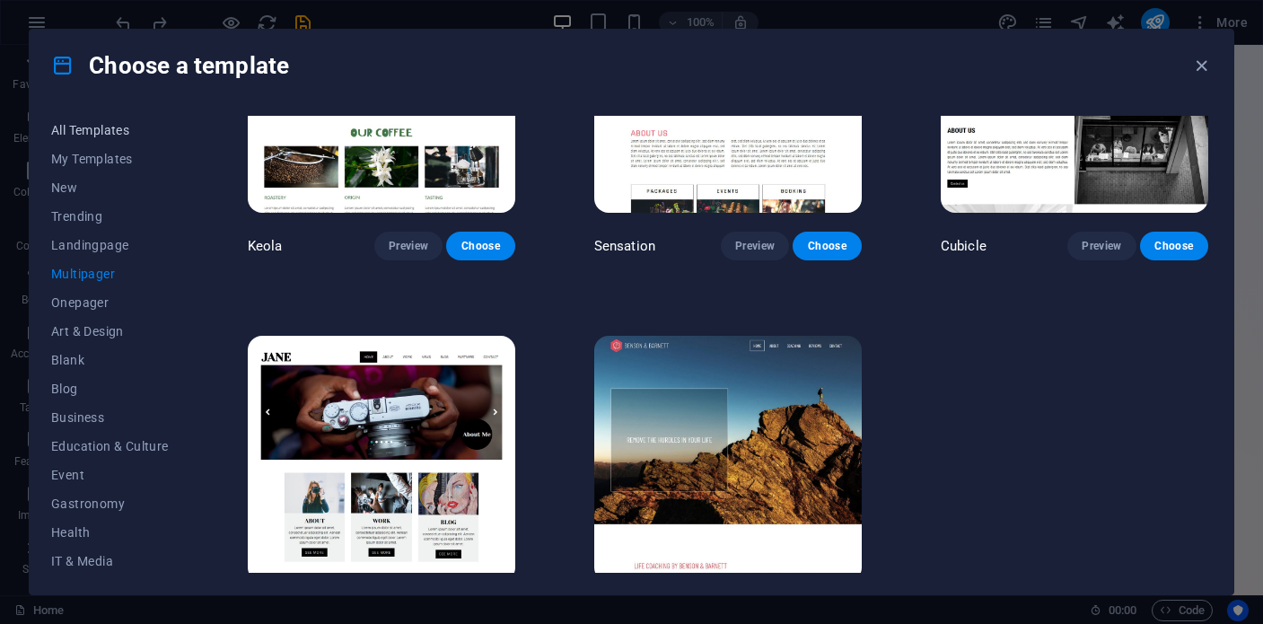
click at [81, 125] on span "All Templates" at bounding box center [110, 130] width 118 height 14
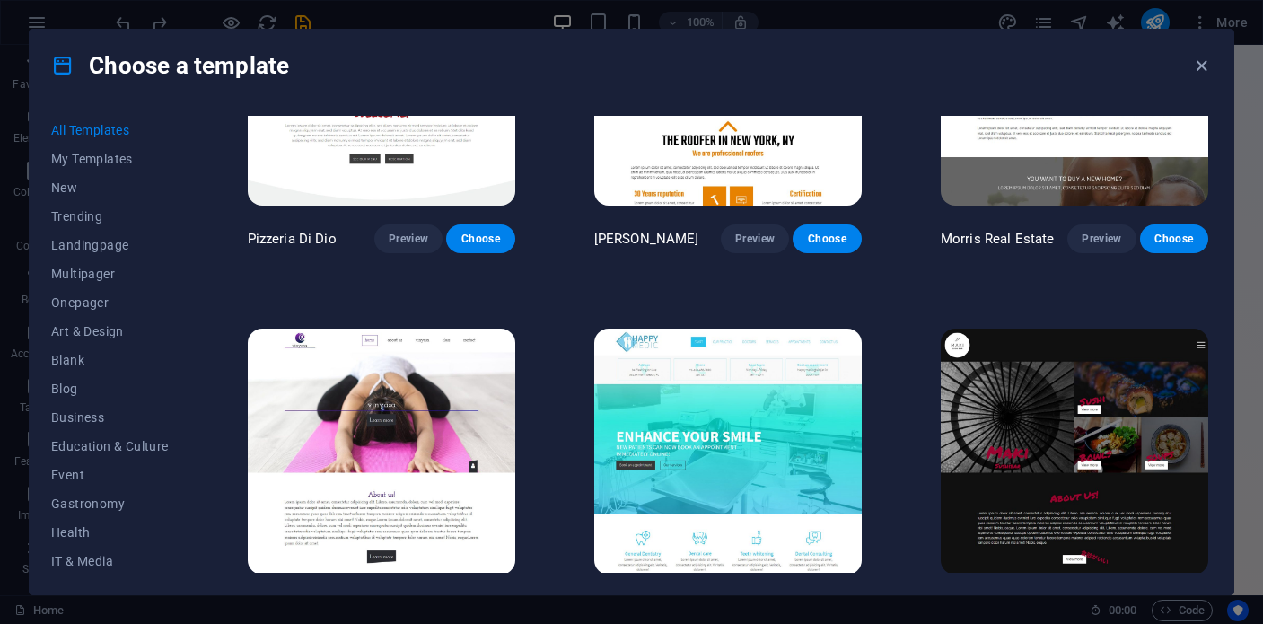
scroll to position [20039, 0]
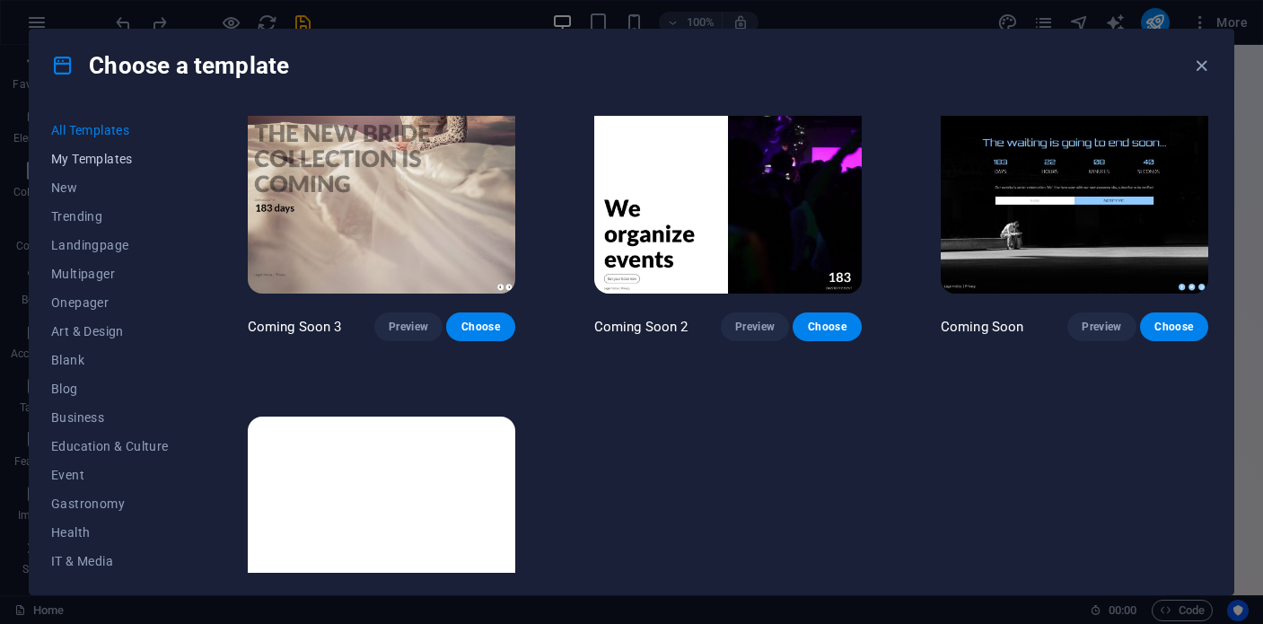
click at [71, 154] on span "My Templates" at bounding box center [110, 159] width 118 height 14
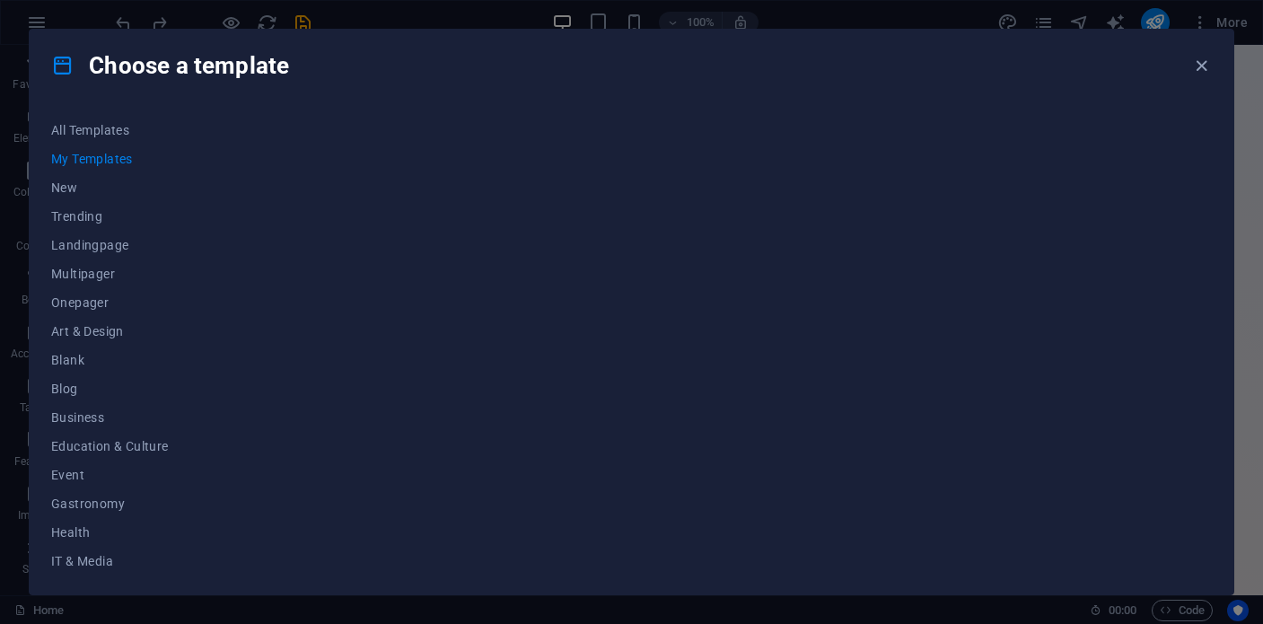
scroll to position [0, 0]
click at [60, 189] on span "New" at bounding box center [110, 187] width 118 height 14
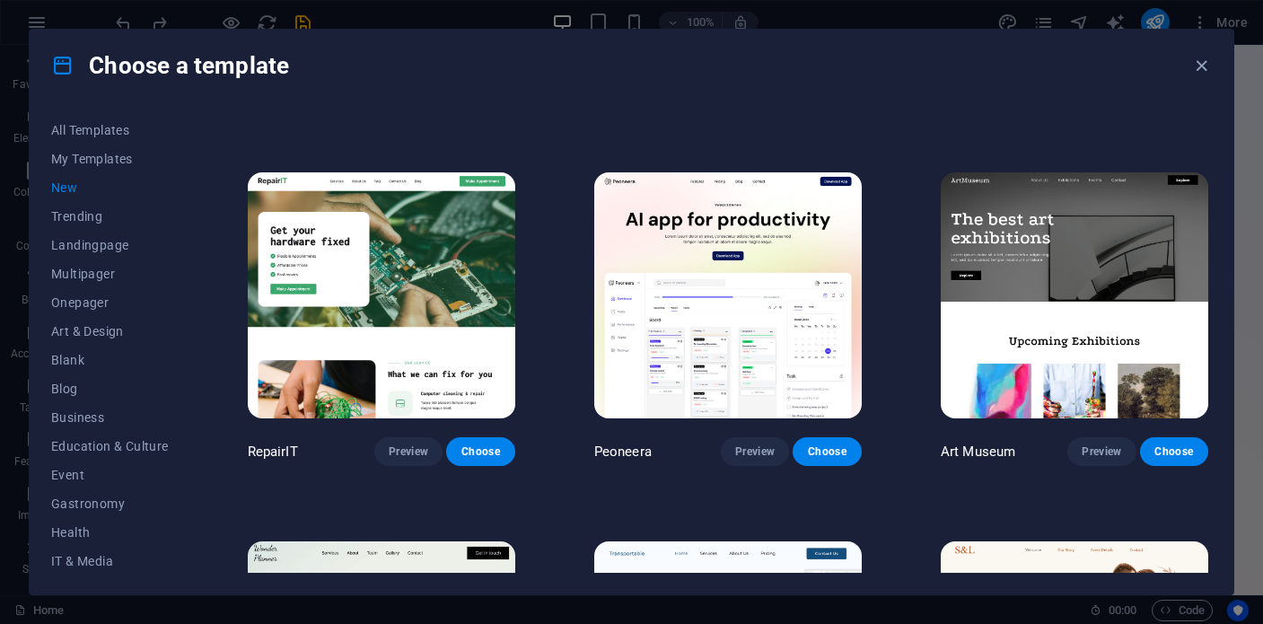
scroll to position [321, 0]
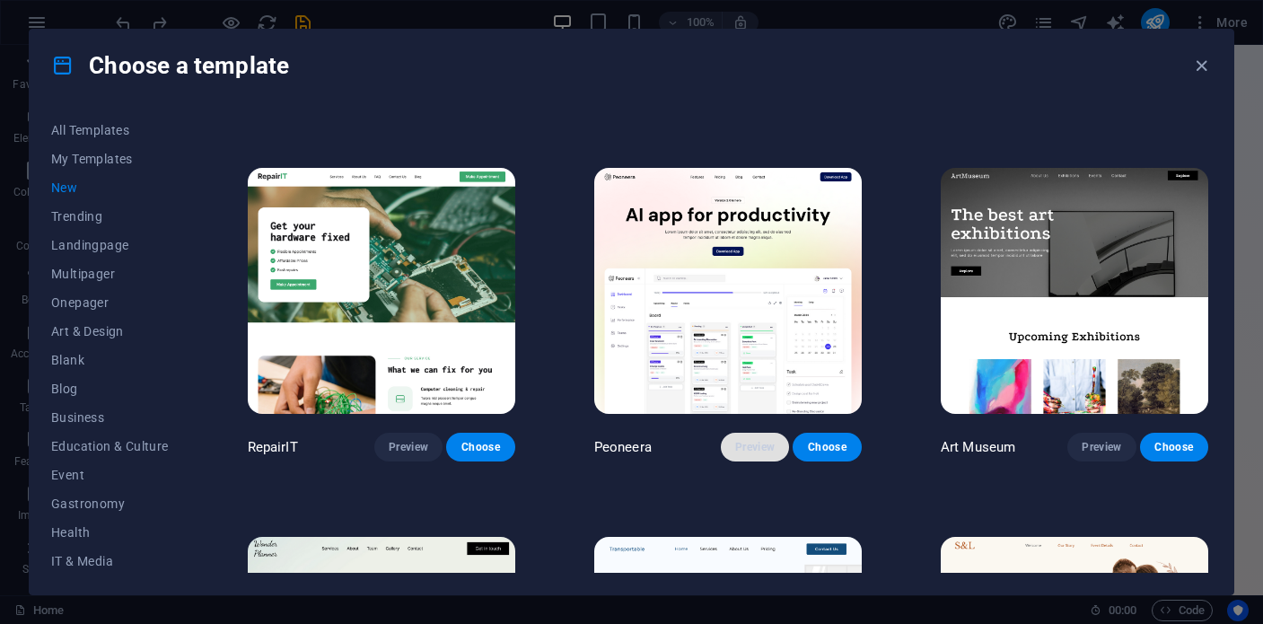
click at [748, 444] on span "Preview" at bounding box center [755, 447] width 40 height 14
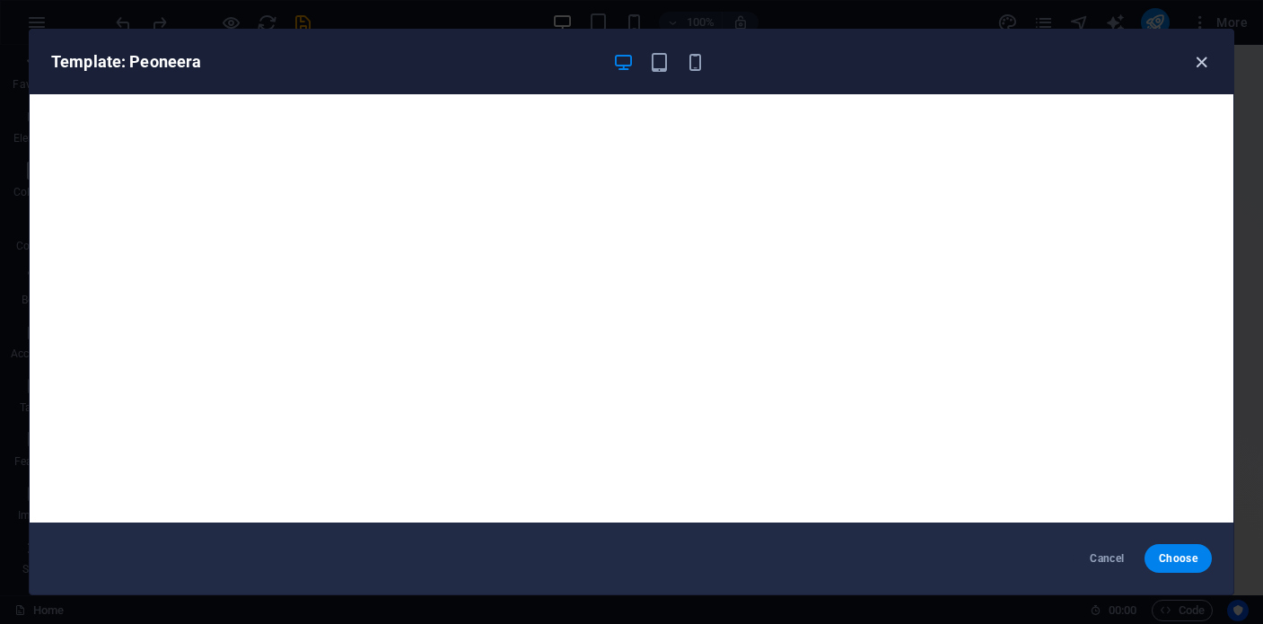
click at [1199, 64] on icon "button" at bounding box center [1201, 62] width 21 height 21
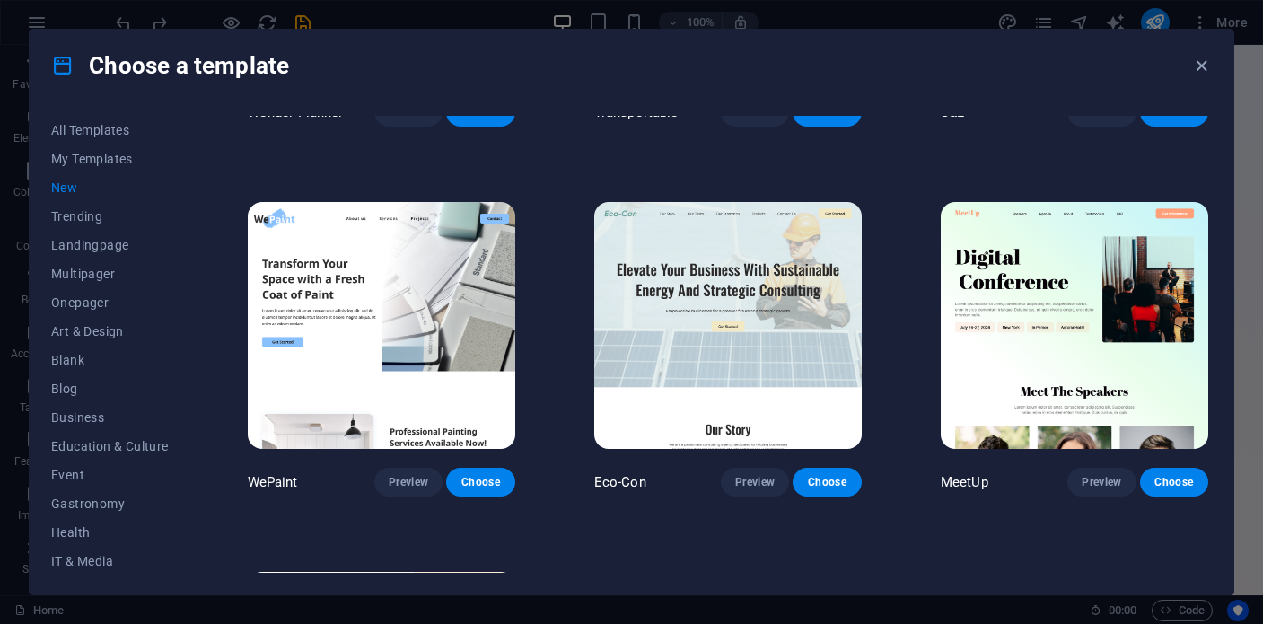
scroll to position [983, 0]
